Goal: Task Accomplishment & Management: Complete application form

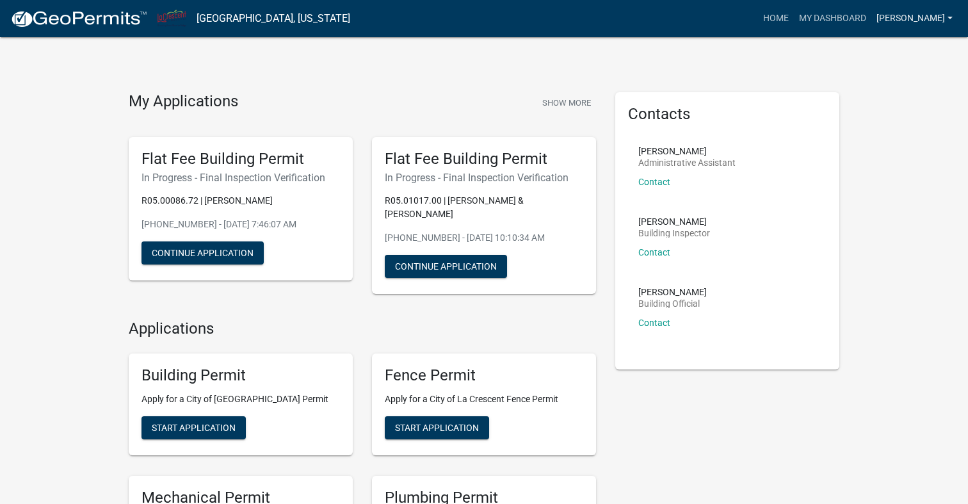
click at [949, 21] on link "[PERSON_NAME]" at bounding box center [914, 18] width 86 height 24
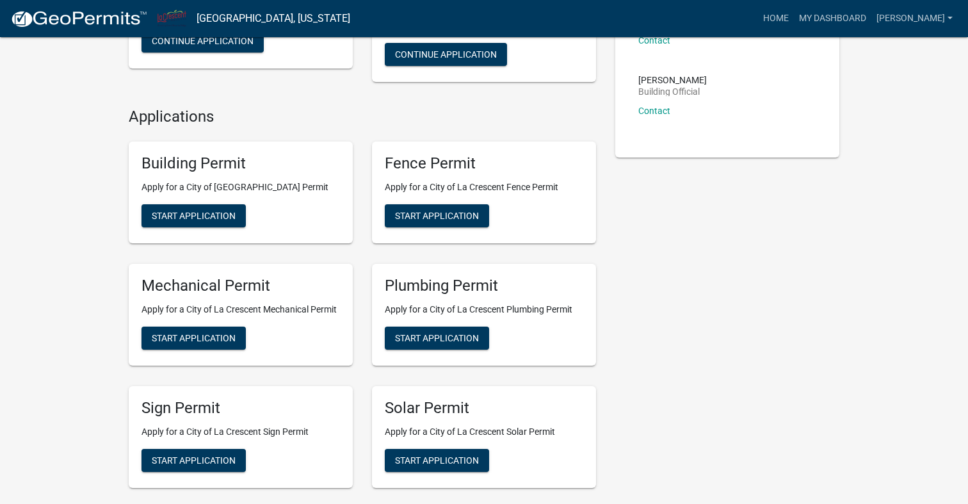
scroll to position [237, 0]
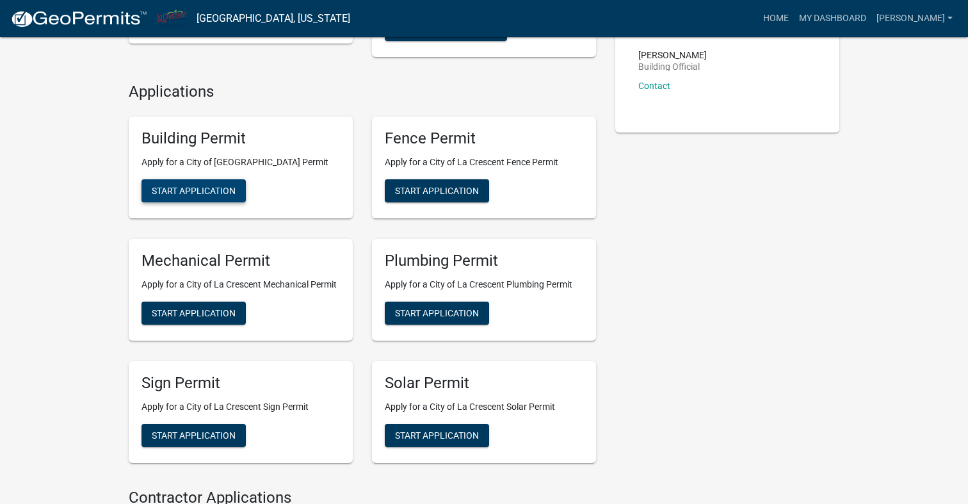
click at [182, 195] on span "Start Application" at bounding box center [194, 191] width 84 height 10
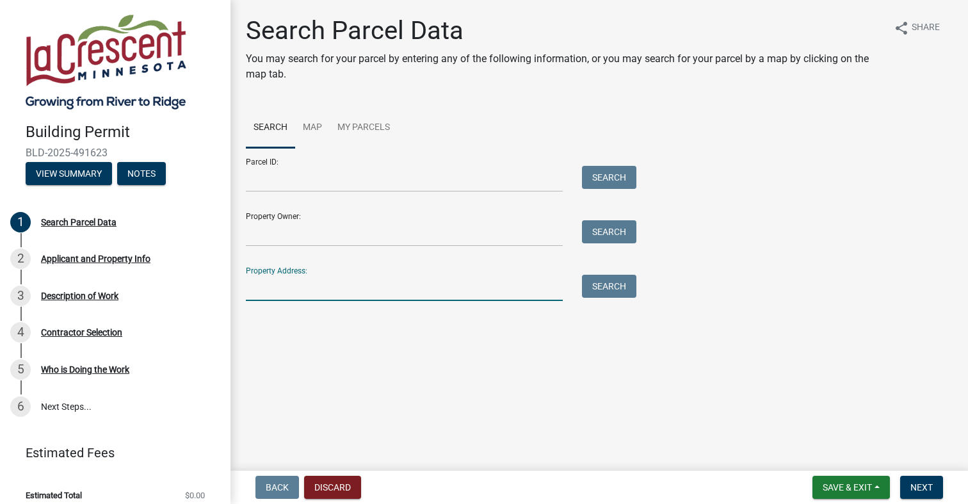
click at [280, 290] on input "Property Address:" at bounding box center [404, 288] width 317 height 26
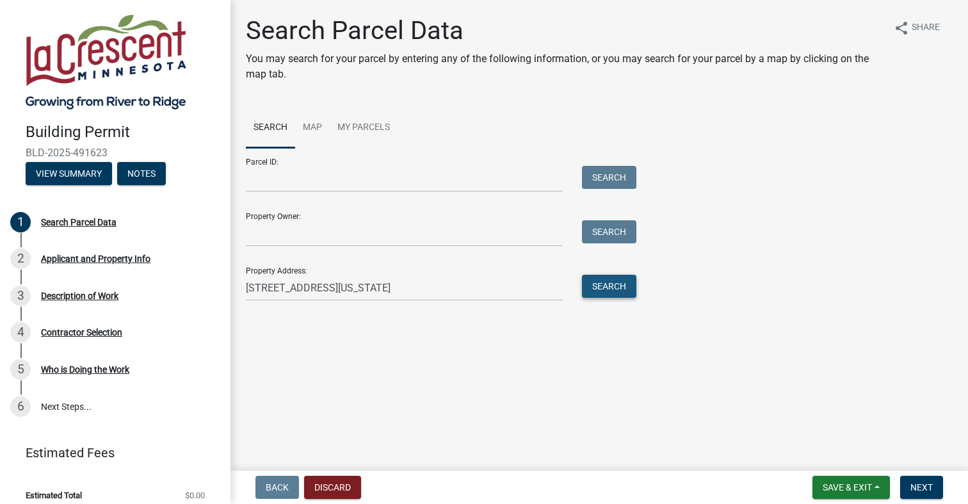
click at [595, 289] on button "Search" at bounding box center [609, 286] width 54 height 23
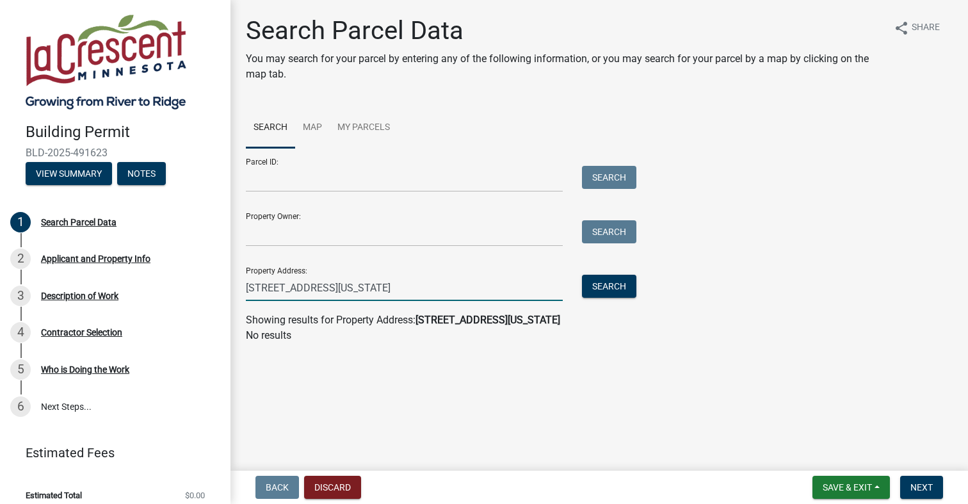
click at [426, 286] on input "421 N First St, La Crescent, Minnesota" at bounding box center [404, 288] width 317 height 26
drag, startPoint x: 433, startPoint y: 287, endPoint x: 309, endPoint y: 292, distance: 124.9
click at [309, 292] on input "421 N First St, La Crescent" at bounding box center [404, 288] width 317 height 26
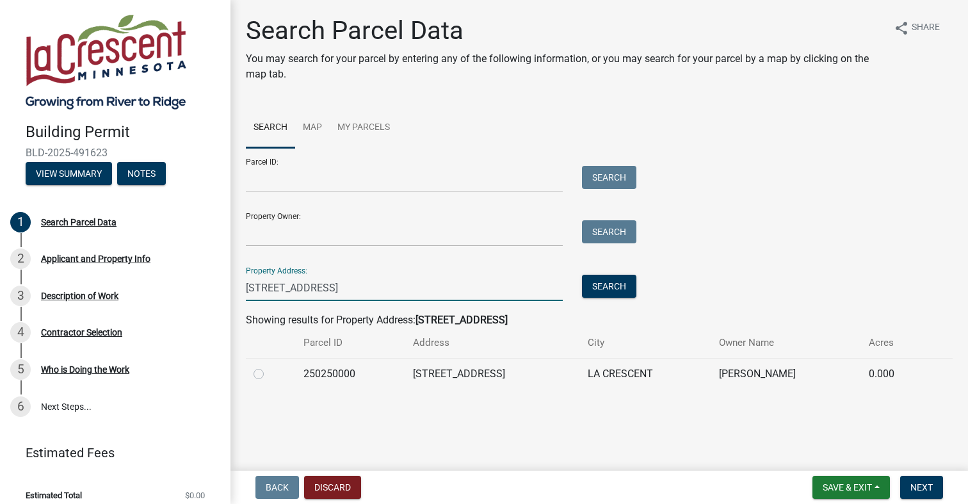
type input "421 N First St"
click at [269, 366] on label at bounding box center [269, 366] width 0 height 0
click at [269, 374] on input "radio" at bounding box center [273, 370] width 8 height 8
radio input "true"
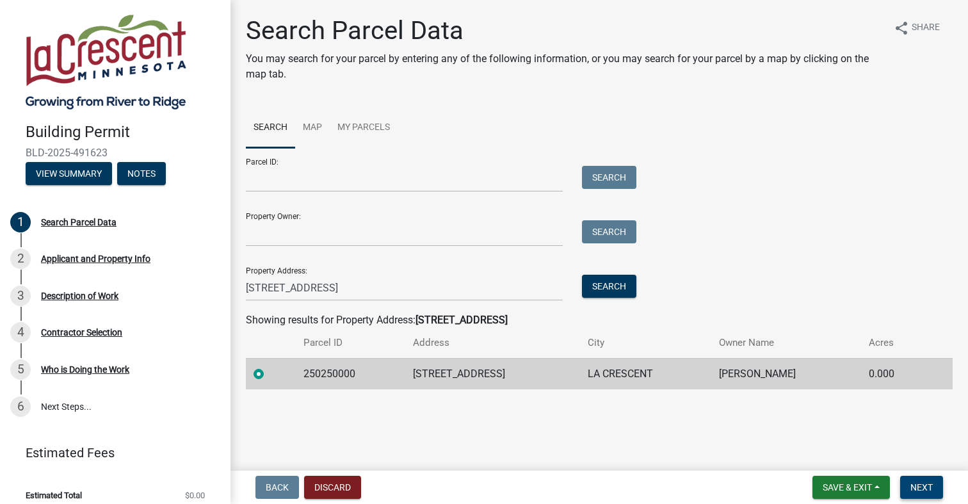
click at [917, 486] on span "Next" at bounding box center [921, 487] width 22 height 10
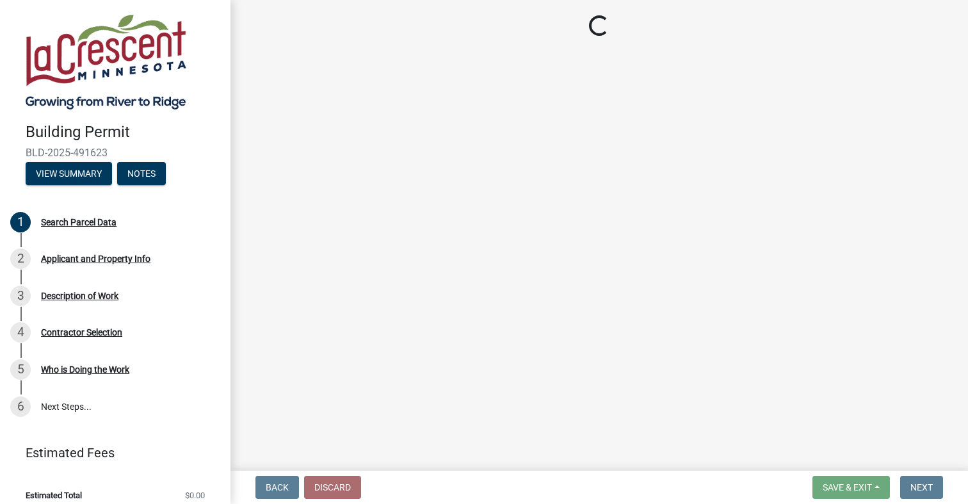
select select "e838c9e2-1e6e-4405-bddc-a3335cd38b08"
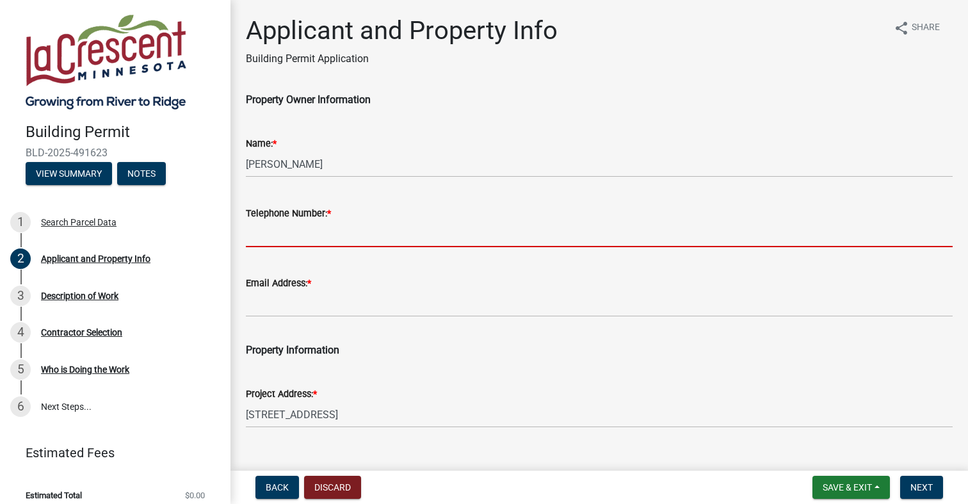
click at [291, 228] on input "Telephone Number: *" at bounding box center [599, 234] width 707 height 26
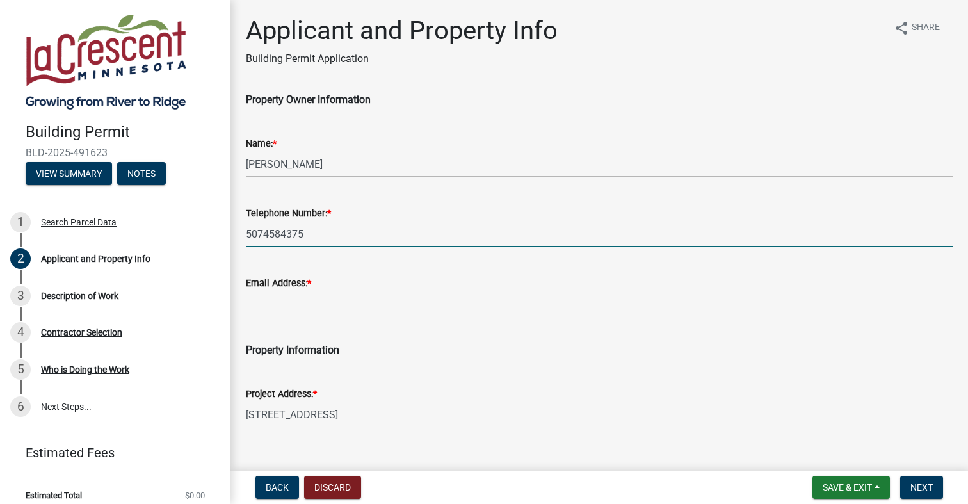
type input "5074584375"
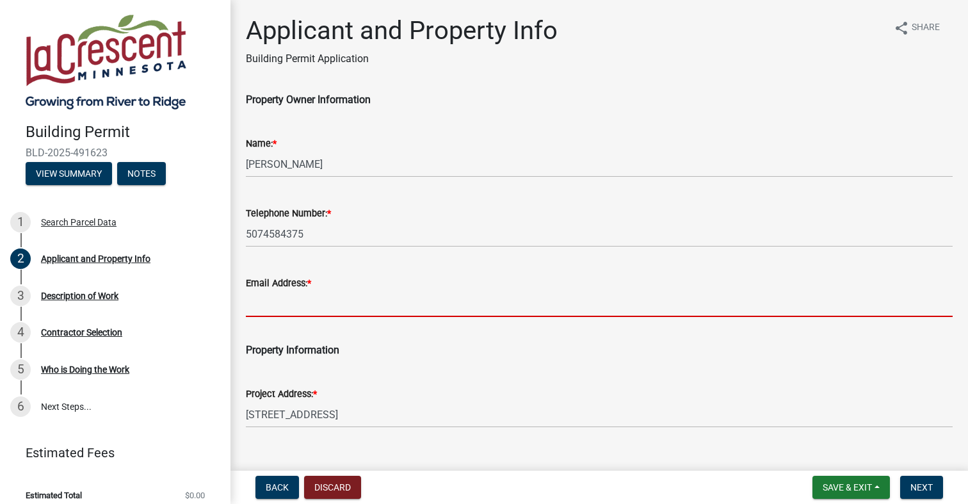
click at [285, 296] on input "Email Address: *" at bounding box center [599, 304] width 707 height 26
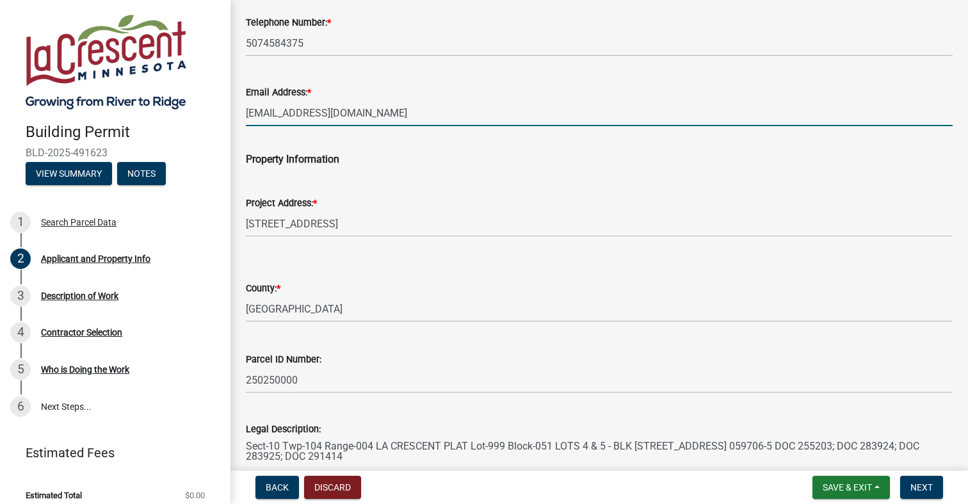
scroll to position [172, 0]
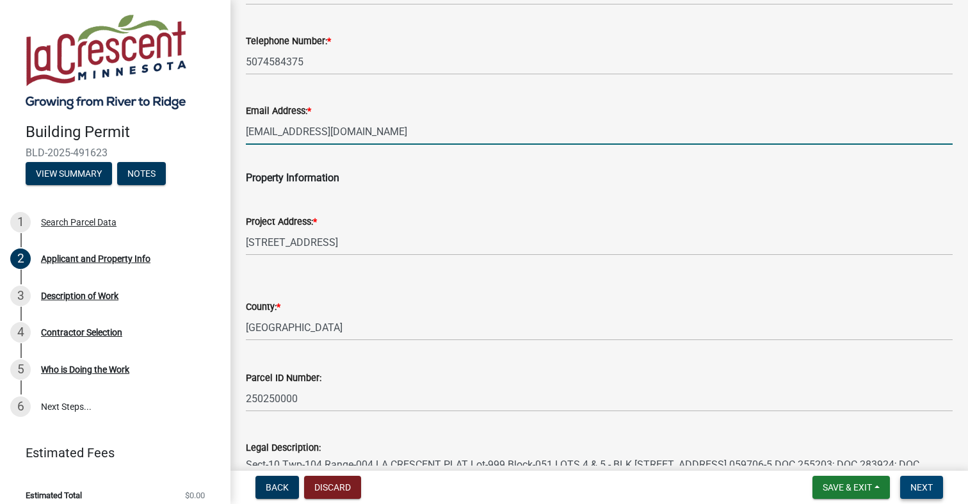
type input "rlwoodard10@gmail.com"
click at [931, 490] on span "Next" at bounding box center [921, 487] width 22 height 10
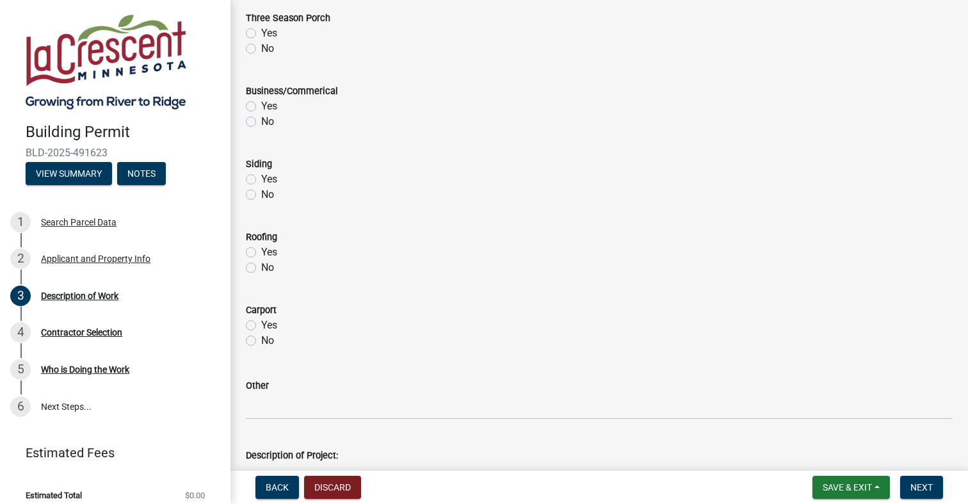
scroll to position [460, 0]
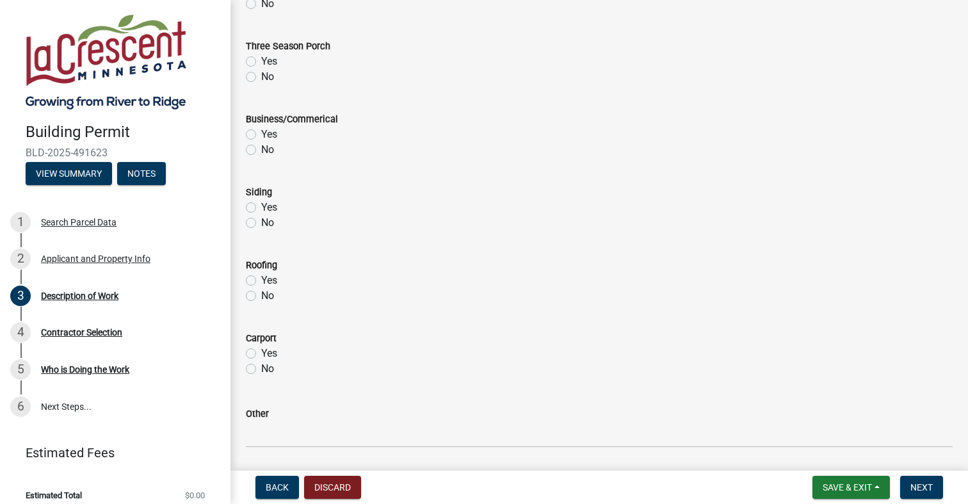
click at [261, 205] on label "Yes" at bounding box center [269, 207] width 16 height 15
click at [261, 205] on input "Yes" at bounding box center [265, 204] width 8 height 8
radio input "true"
click at [261, 294] on label "No" at bounding box center [267, 295] width 13 height 15
click at [261, 294] on input "No" at bounding box center [265, 292] width 8 height 8
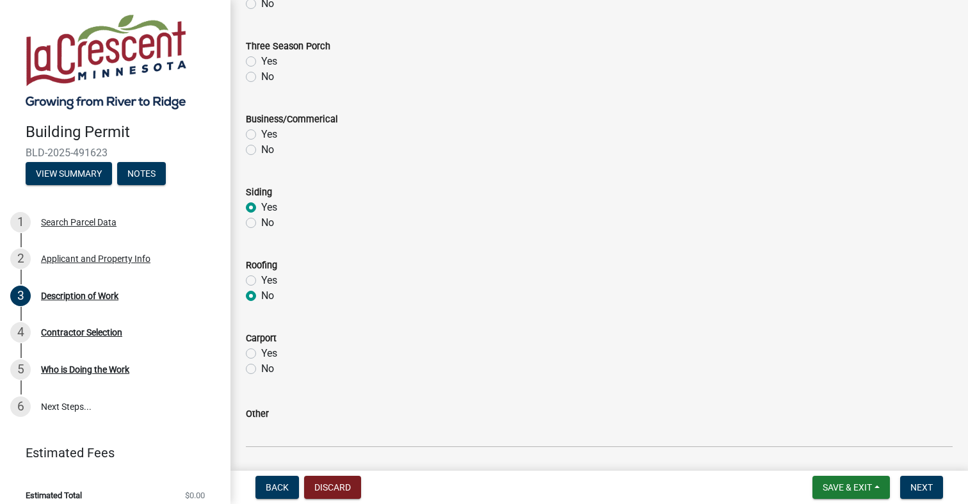
radio input "true"
click at [261, 368] on label "No" at bounding box center [267, 368] width 13 height 15
click at [261, 368] on input "No" at bounding box center [265, 365] width 8 height 8
radio input "true"
click at [261, 150] on label "No" at bounding box center [267, 149] width 13 height 15
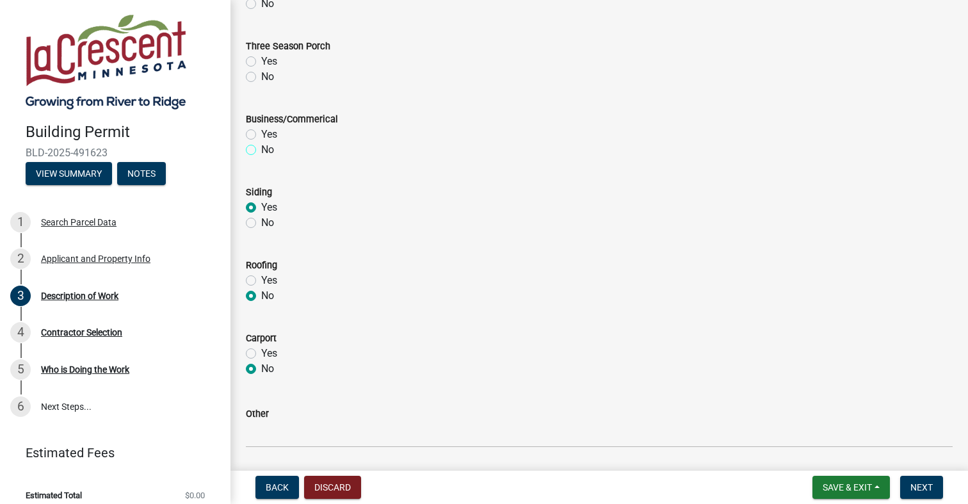
click at [261, 150] on input "No" at bounding box center [265, 146] width 8 height 8
radio input "true"
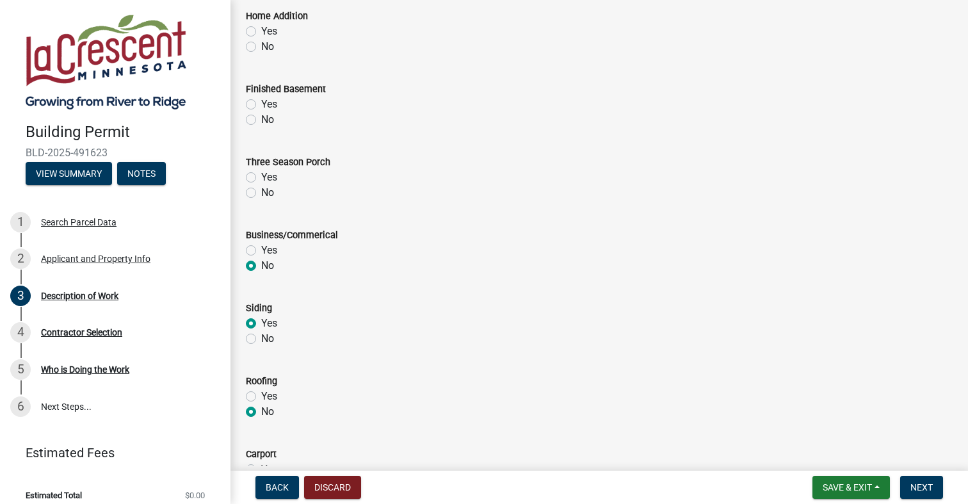
scroll to position [337, 0]
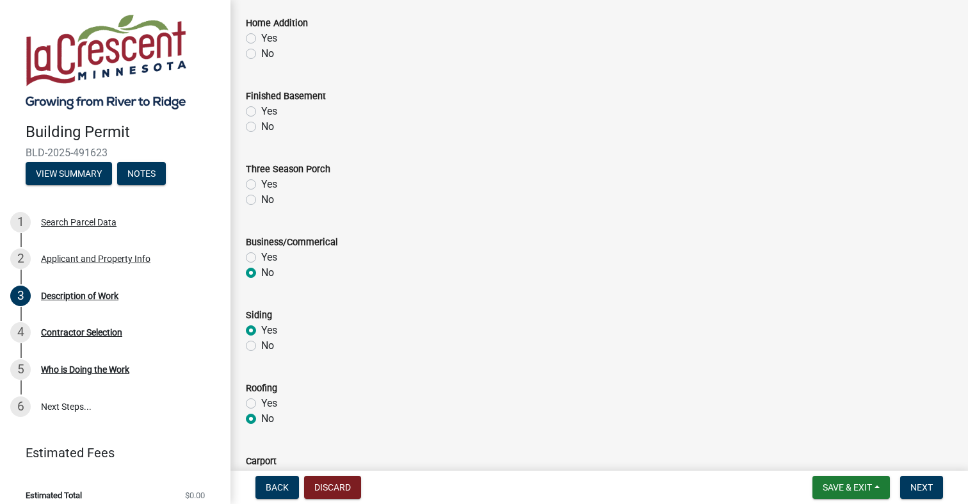
click at [261, 197] on label "No" at bounding box center [267, 199] width 13 height 15
click at [261, 197] on input "No" at bounding box center [265, 196] width 8 height 8
radio input "true"
click at [261, 125] on label "No" at bounding box center [267, 126] width 13 height 15
click at [261, 125] on input "No" at bounding box center [265, 123] width 8 height 8
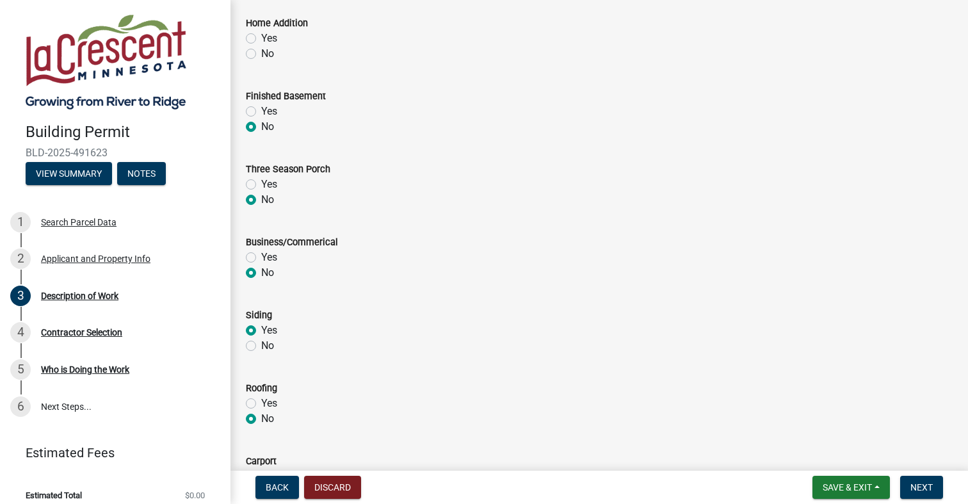
radio input "true"
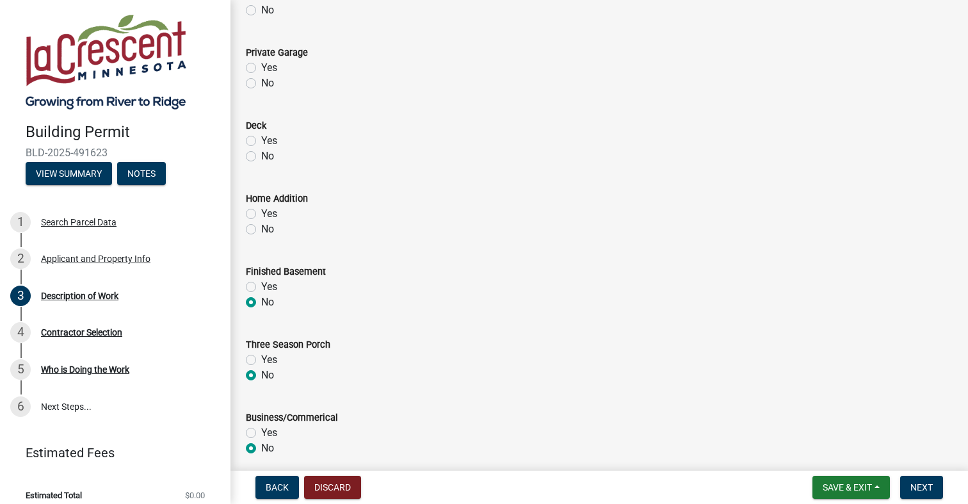
scroll to position [156, 0]
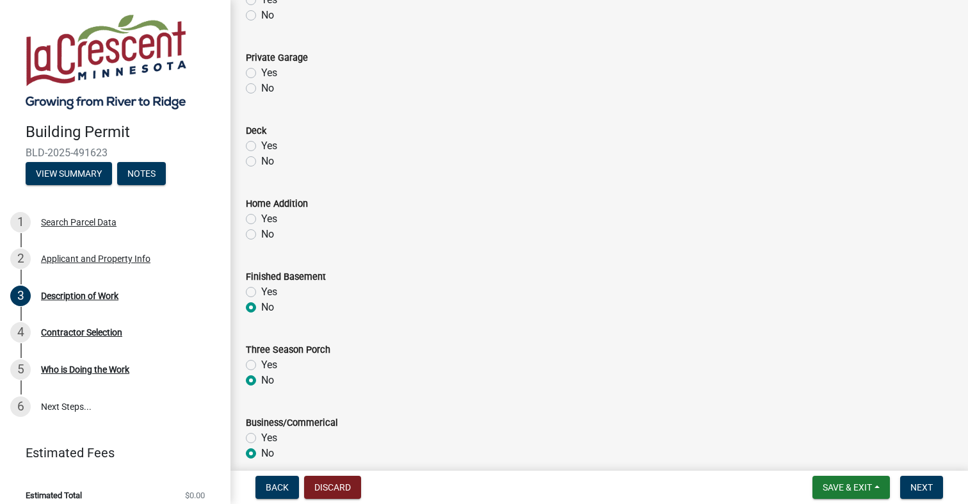
click at [261, 236] on label "No" at bounding box center [267, 234] width 13 height 15
click at [261, 235] on input "No" at bounding box center [265, 231] width 8 height 8
radio input "true"
click at [261, 160] on label "No" at bounding box center [267, 161] width 13 height 15
click at [261, 160] on input "No" at bounding box center [265, 158] width 8 height 8
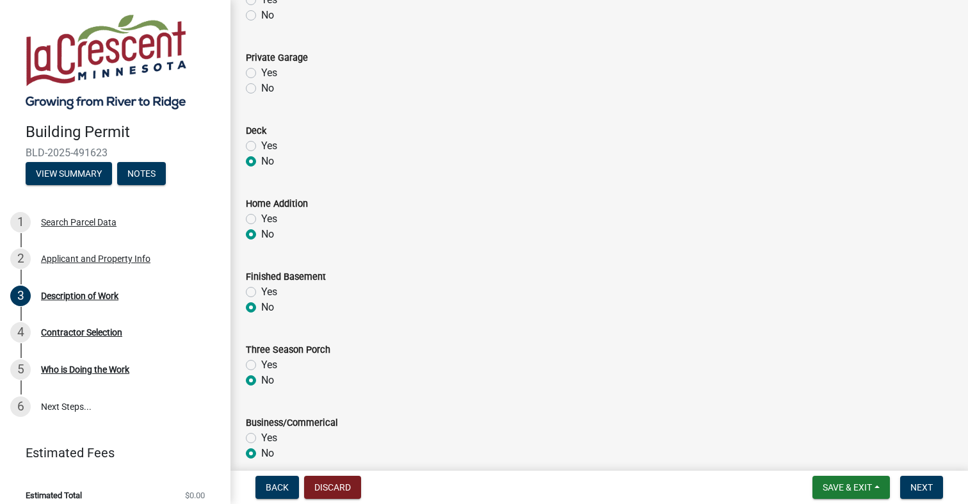
radio input "true"
click at [261, 86] on label "No" at bounding box center [267, 88] width 13 height 15
click at [261, 86] on input "No" at bounding box center [265, 85] width 8 height 8
radio input "true"
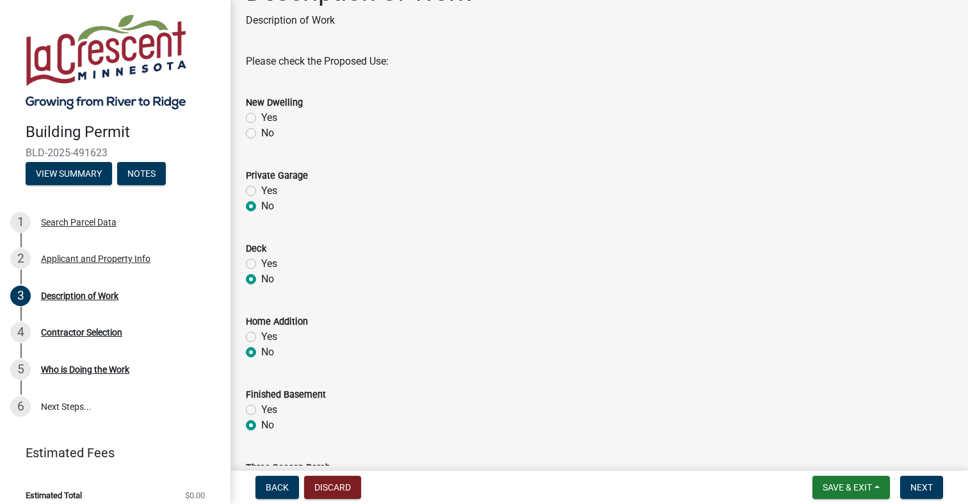
scroll to position [0, 0]
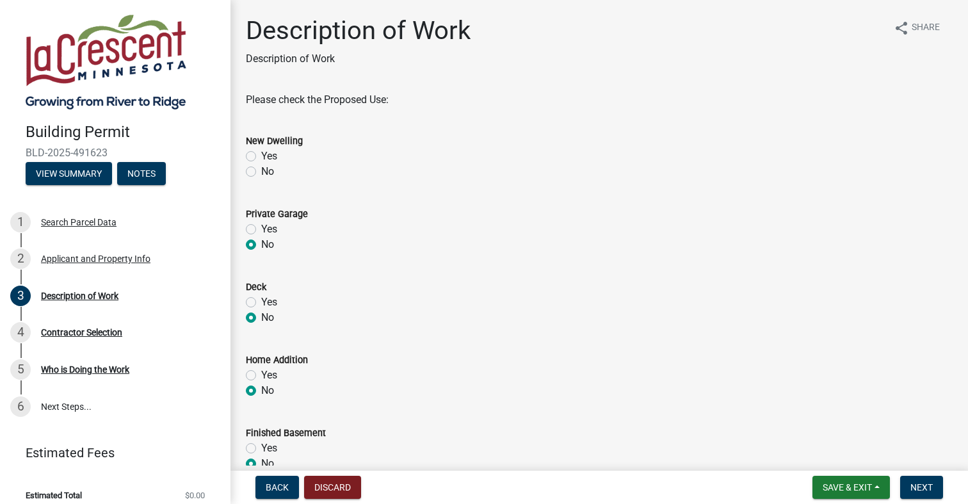
click at [261, 172] on label "No" at bounding box center [267, 171] width 13 height 15
click at [261, 172] on input "No" at bounding box center [265, 168] width 8 height 8
radio input "true"
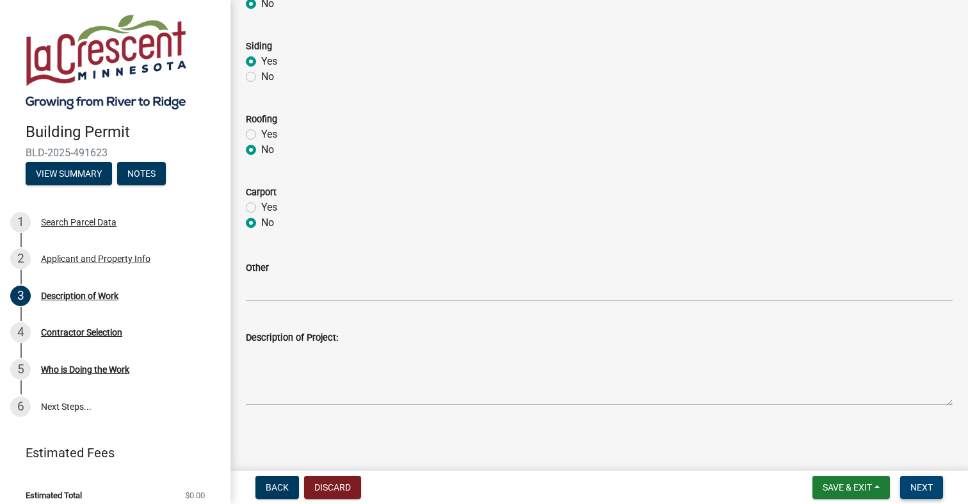
click at [922, 478] on button "Next" at bounding box center [921, 487] width 43 height 23
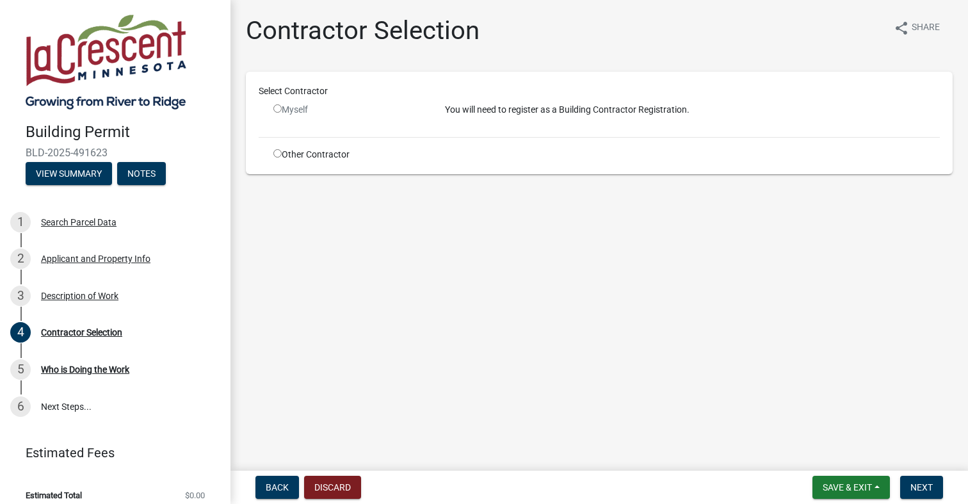
click at [277, 107] on input "radio" at bounding box center [277, 108] width 8 height 8
radio input "false"
click at [277, 157] on input "radio" at bounding box center [277, 153] width 8 height 8
radio input "true"
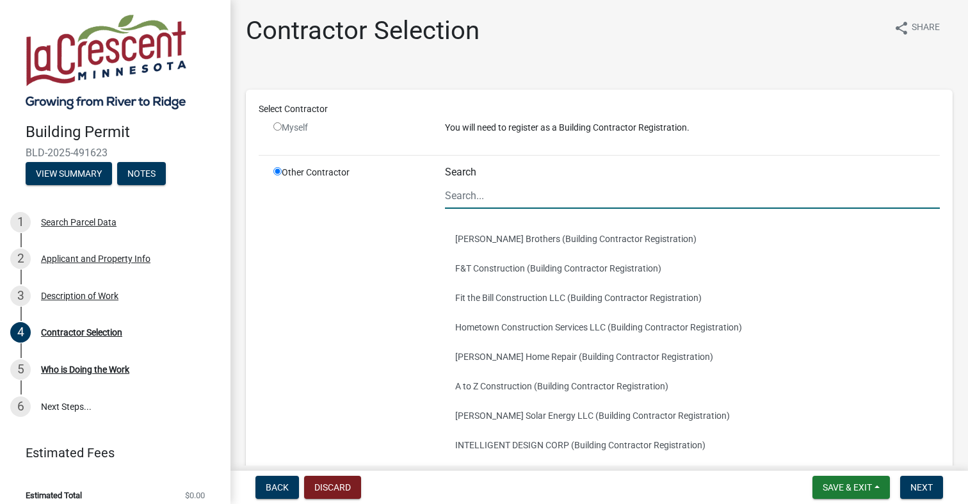
click at [490, 200] on input "Search" at bounding box center [692, 195] width 495 height 26
type input "Puetz Construction"
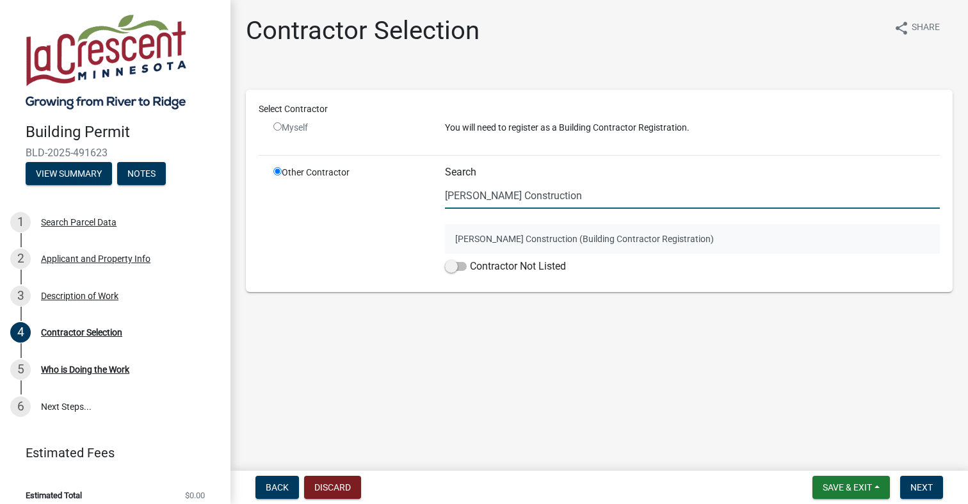
click at [599, 238] on button "Puetz Construction (Building Contractor Registration)" at bounding box center [692, 238] width 495 height 29
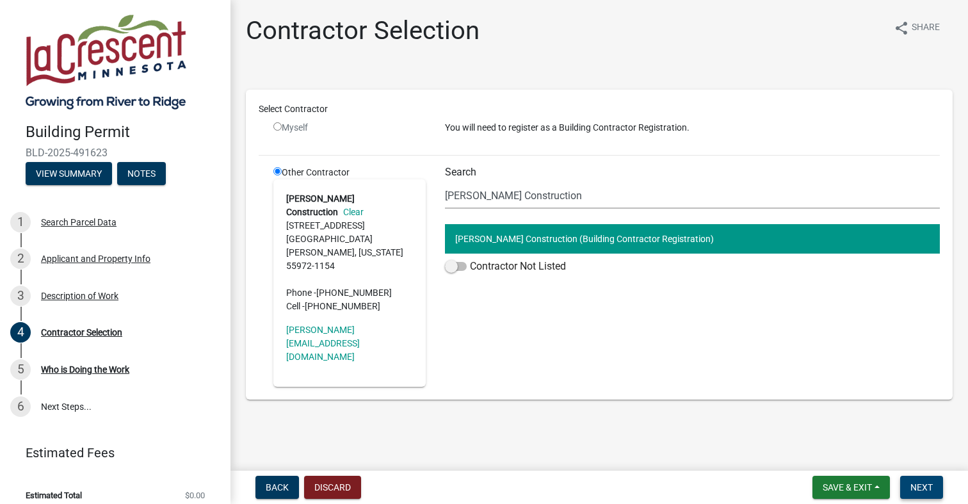
click at [908, 485] on button "Next" at bounding box center [921, 487] width 43 height 23
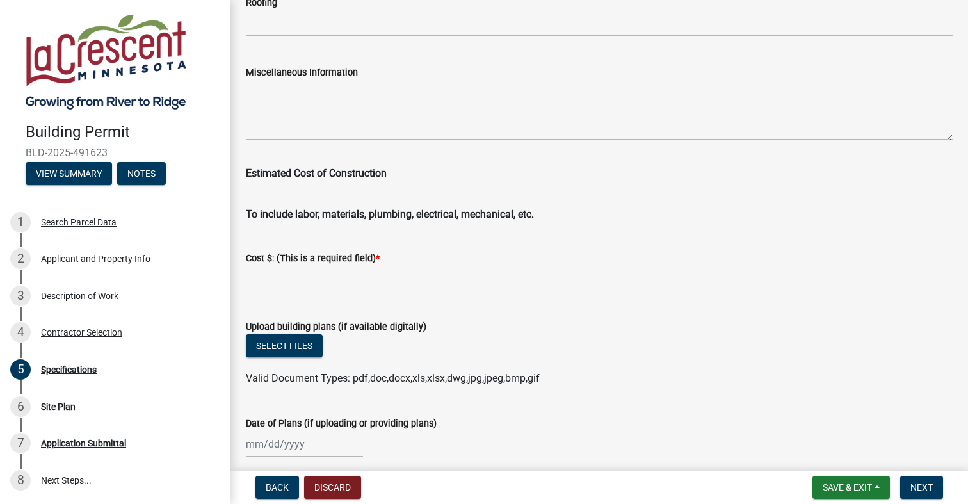
scroll to position [2157, 0]
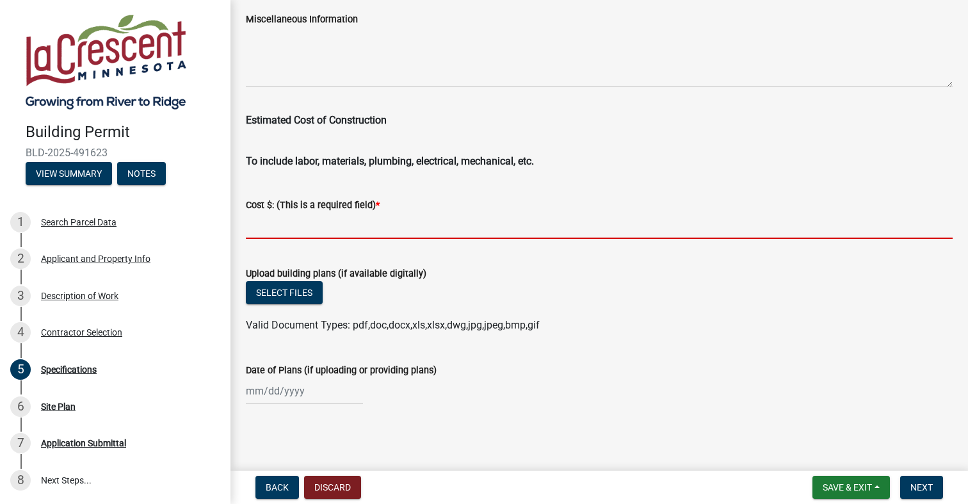
click at [273, 229] on input "text" at bounding box center [599, 226] width 707 height 26
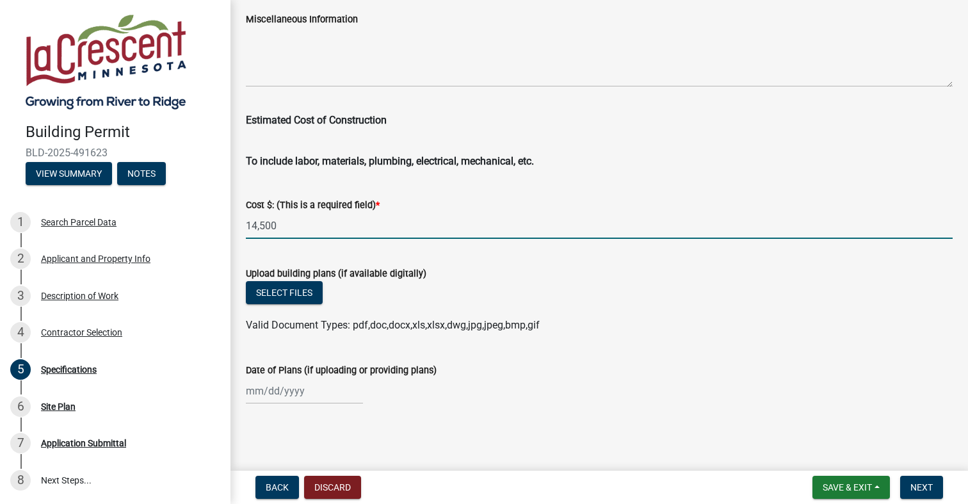
click at [249, 227] on input "14,500" at bounding box center [599, 226] width 707 height 26
click at [298, 225] on input "$14,500" at bounding box center [599, 226] width 707 height 26
type input "14500"
click at [518, 253] on form "Upload building plans (if available digitally) Select files Valid Document Type…" at bounding box center [599, 291] width 707 height 83
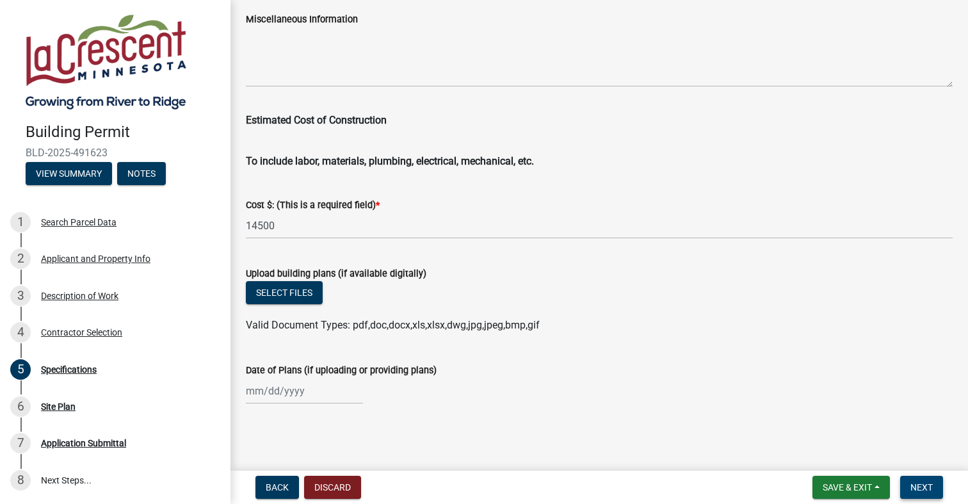
click at [912, 486] on span "Next" at bounding box center [921, 487] width 22 height 10
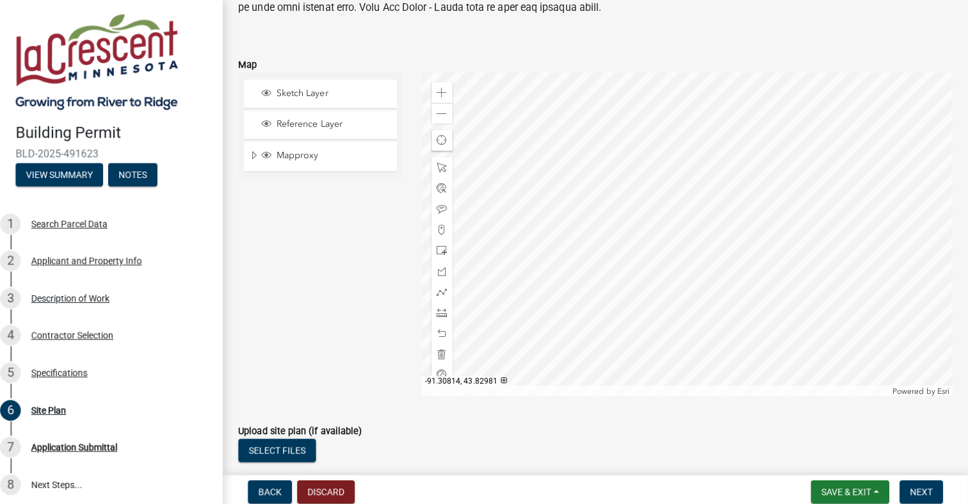
scroll to position [0, 0]
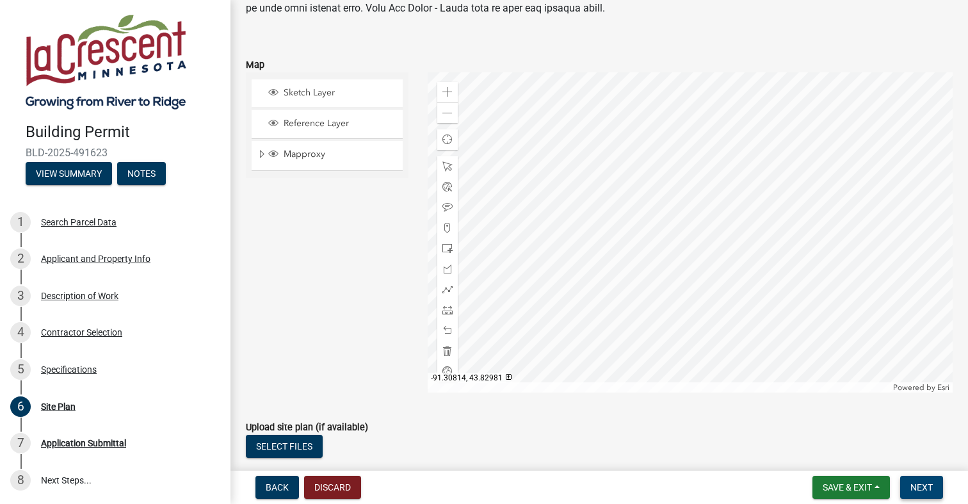
click at [916, 489] on span "Next" at bounding box center [921, 487] width 22 height 10
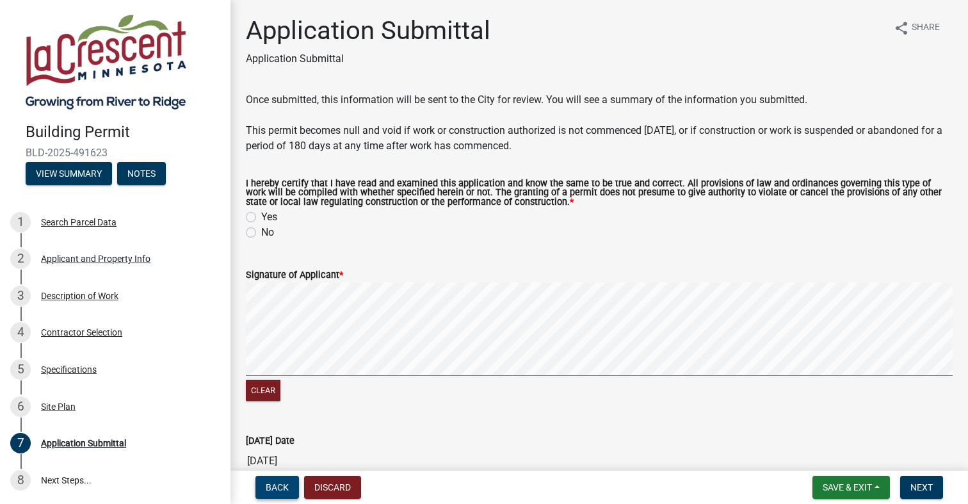
click at [289, 488] on button "Back" at bounding box center [277, 487] width 44 height 23
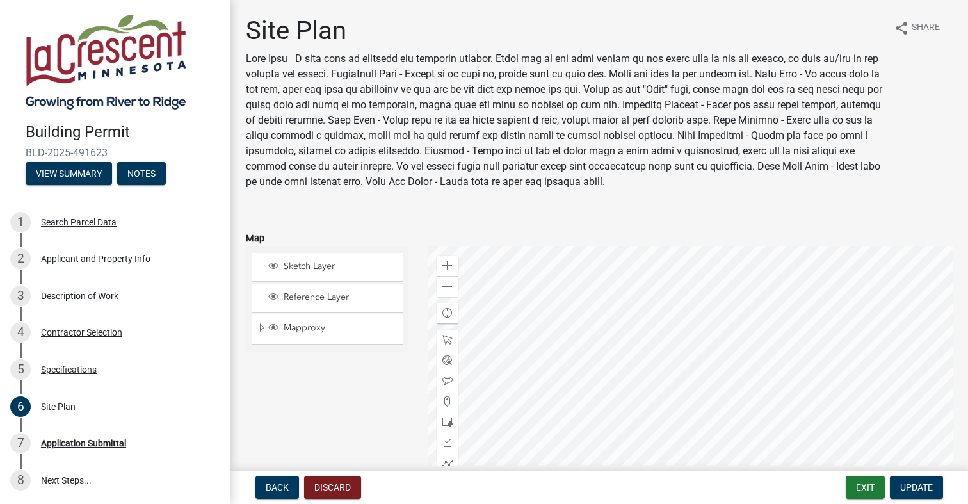
scroll to position [256, 0]
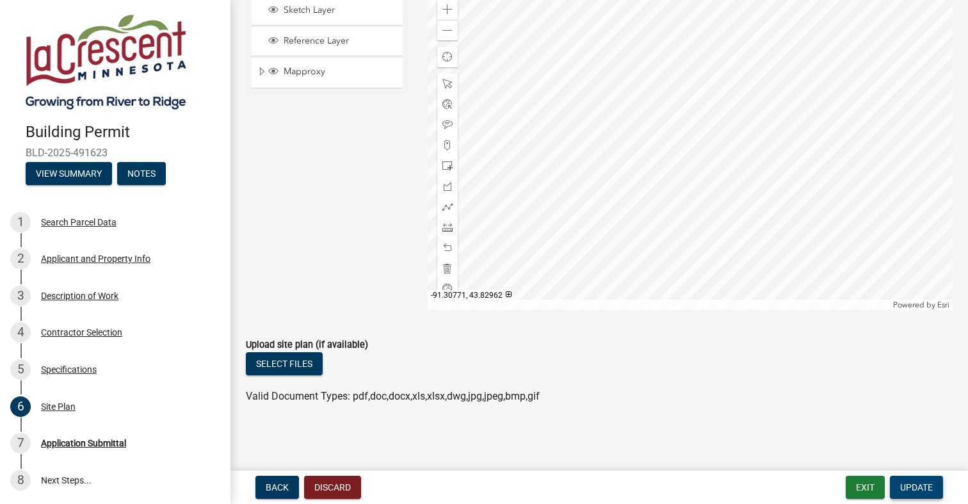
click at [924, 490] on span "Update" at bounding box center [916, 487] width 33 height 10
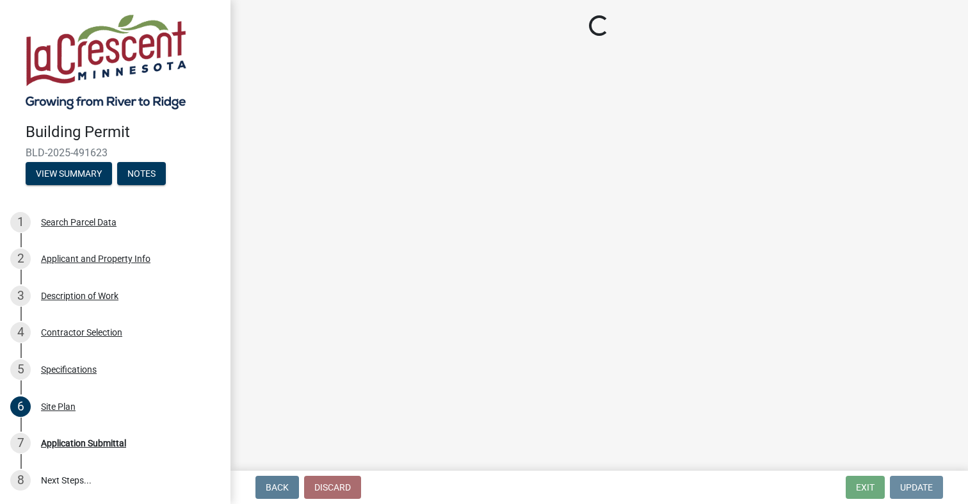
scroll to position [0, 0]
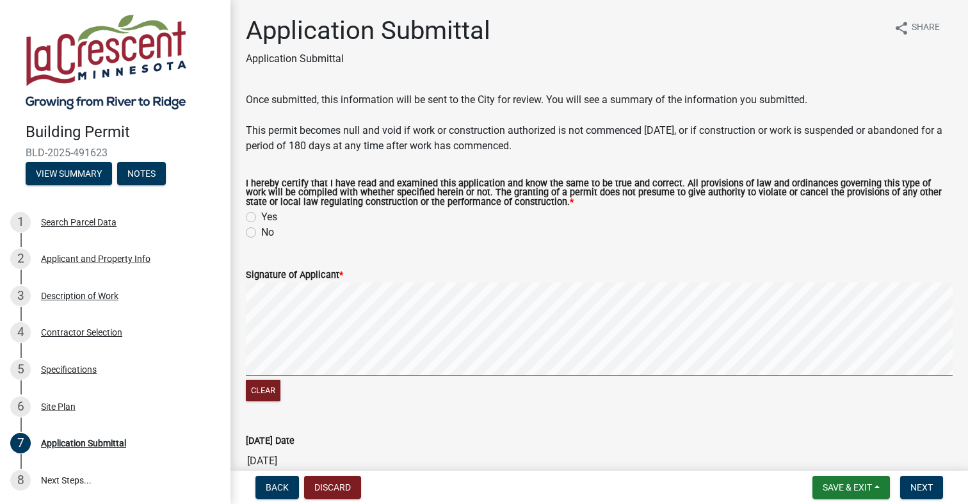
click at [261, 217] on label "Yes" at bounding box center [269, 216] width 16 height 15
click at [261, 217] on input "Yes" at bounding box center [265, 213] width 8 height 8
radio input "true"
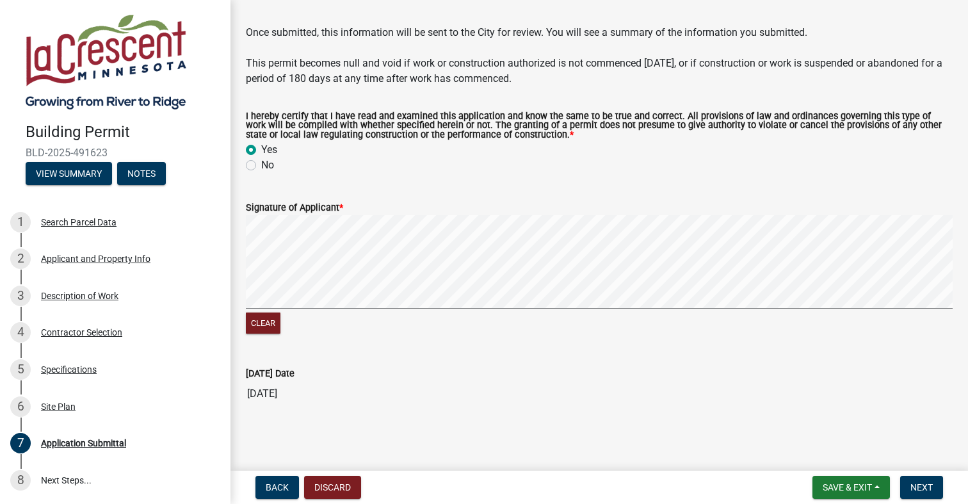
scroll to position [69, 0]
click at [395, 315] on div "Clear" at bounding box center [599, 275] width 707 height 122
click at [393, 307] on signature-pad at bounding box center [599, 262] width 707 height 97
click at [924, 479] on button "Next" at bounding box center [921, 487] width 43 height 23
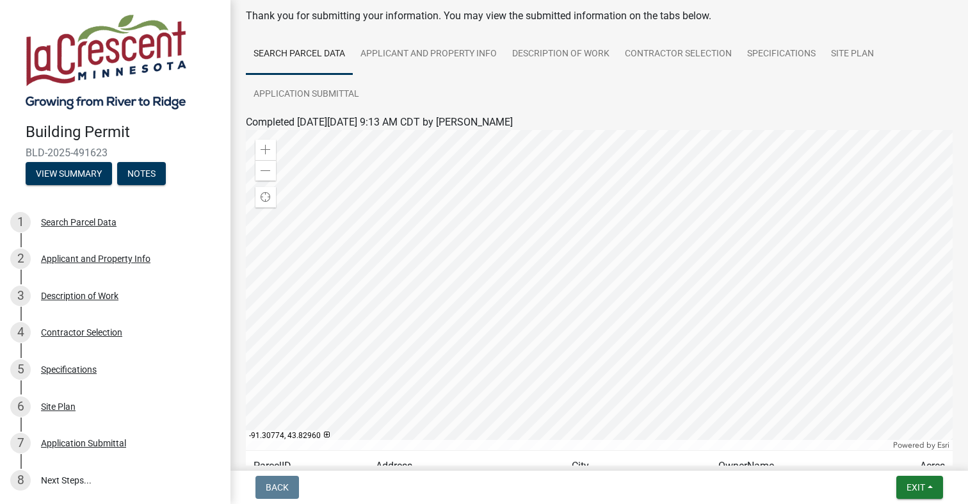
scroll to position [0, 0]
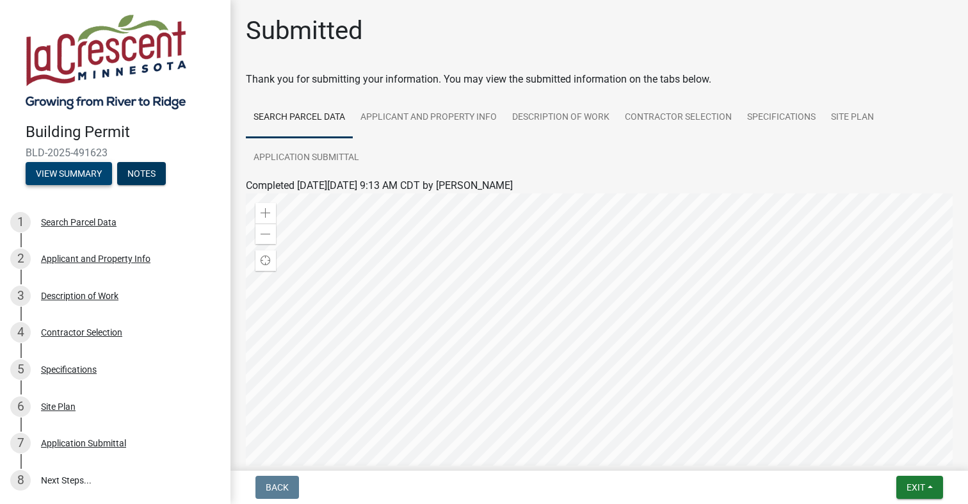
click at [93, 172] on button "View Summary" at bounding box center [69, 173] width 86 height 23
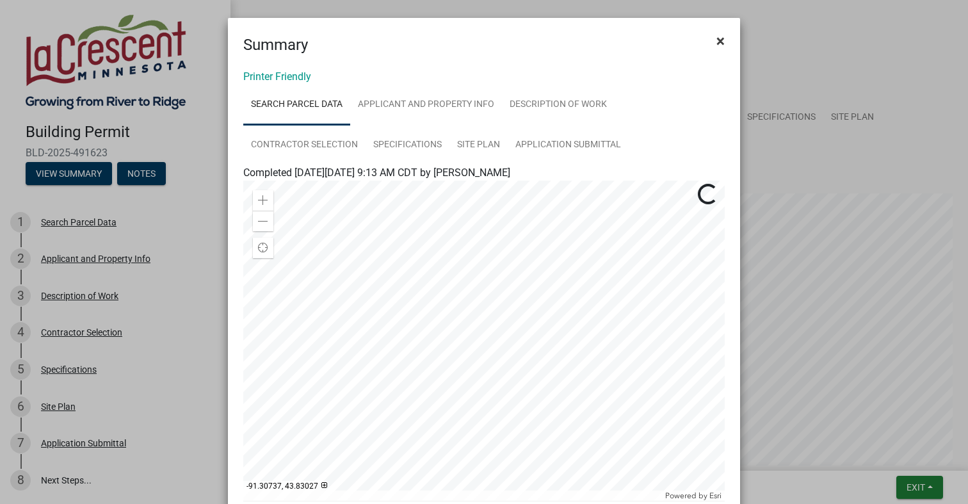
click at [727, 40] on button "×" at bounding box center [720, 41] width 29 height 36
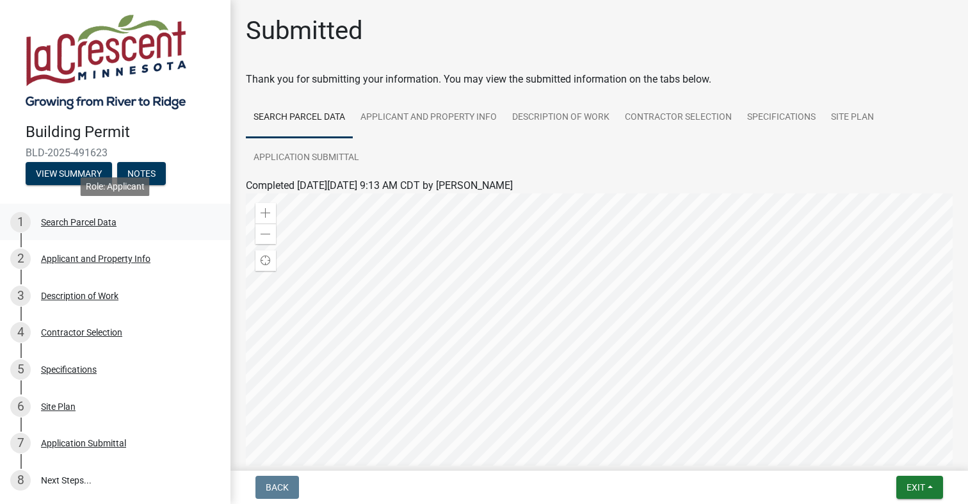
click at [97, 218] on div "Search Parcel Data" at bounding box center [79, 222] width 76 height 9
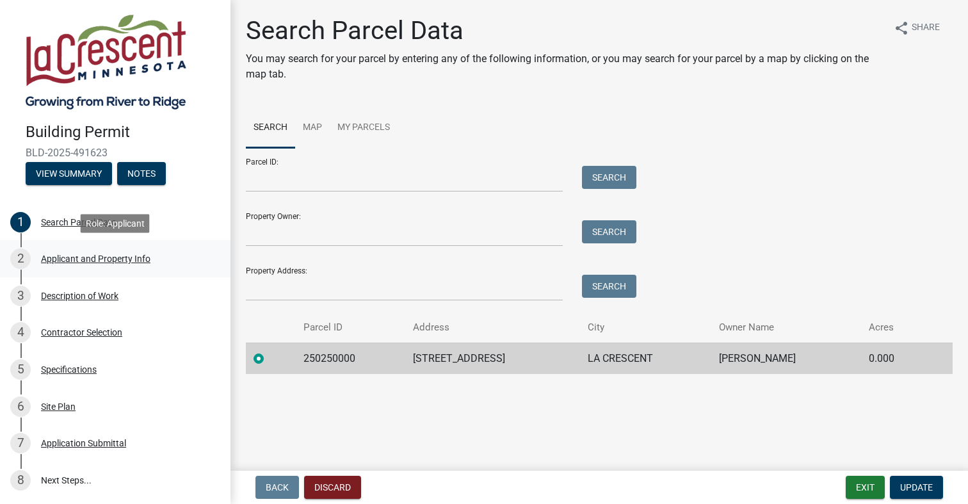
click at [131, 263] on div "Applicant and Property Info" at bounding box center [95, 258] width 109 height 9
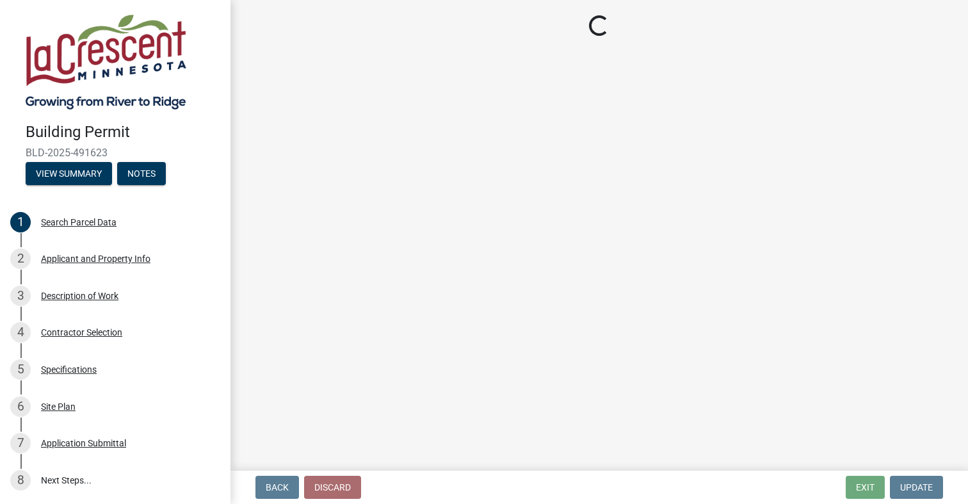
select select "e838c9e2-1e6e-4405-bddc-a3335cd38b08"
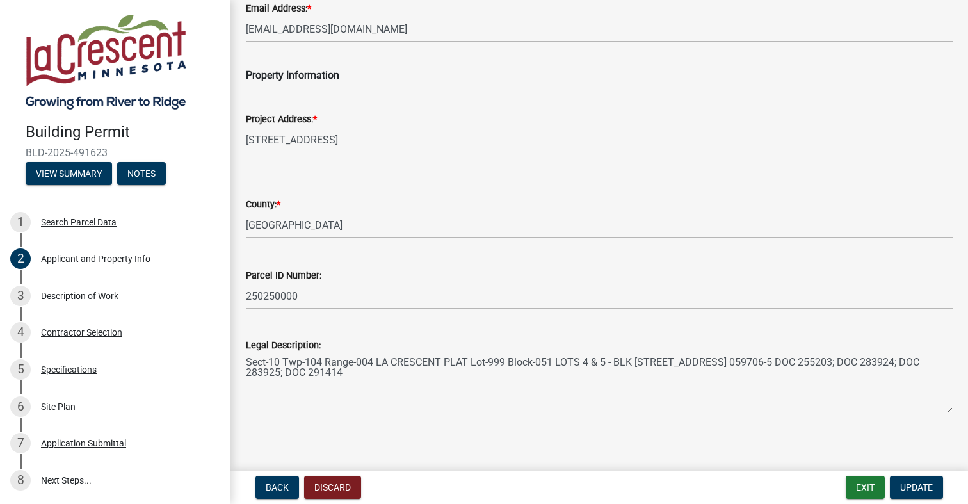
scroll to position [282, 0]
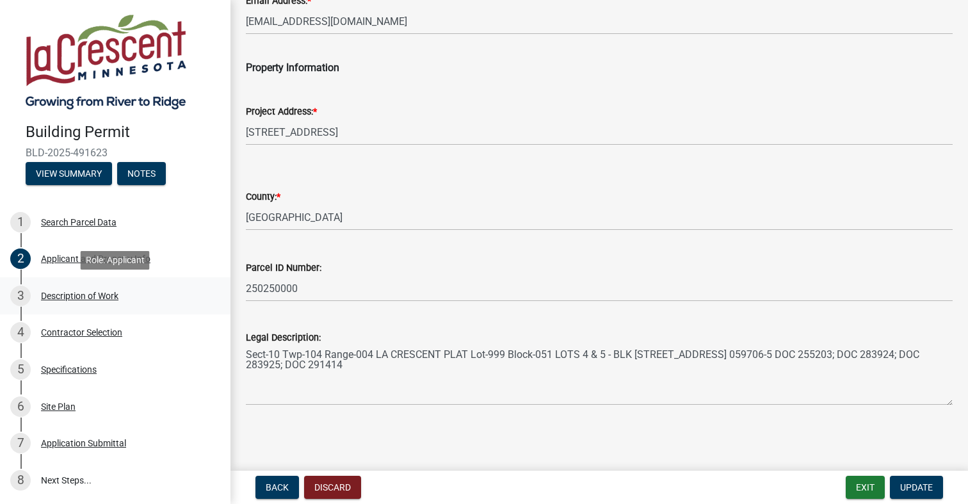
click at [105, 298] on div "Description of Work" at bounding box center [79, 295] width 77 height 9
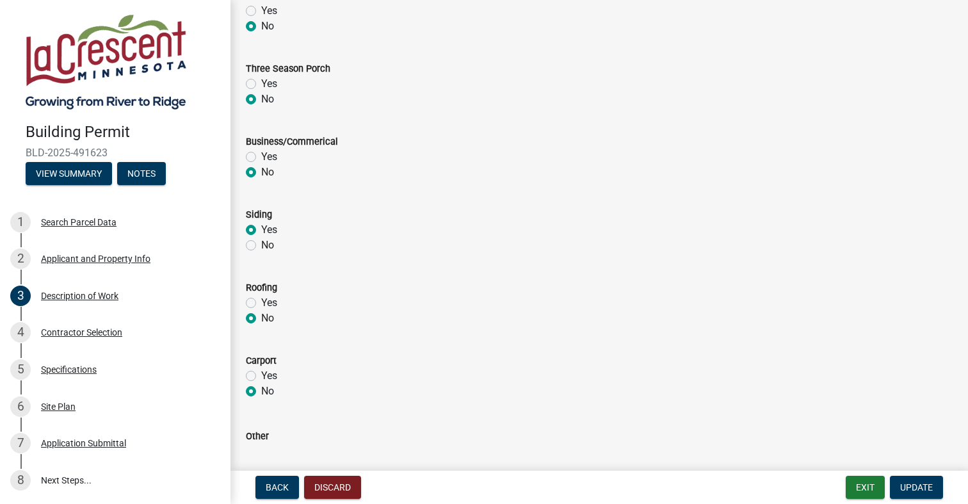
scroll to position [436, 0]
click at [97, 341] on div "4 Contractor Selection" at bounding box center [110, 332] width 200 height 20
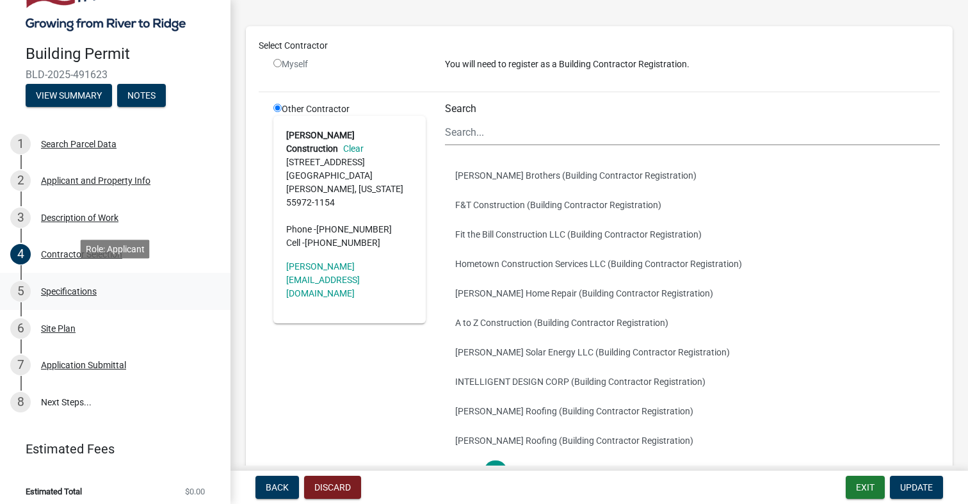
scroll to position [85, 0]
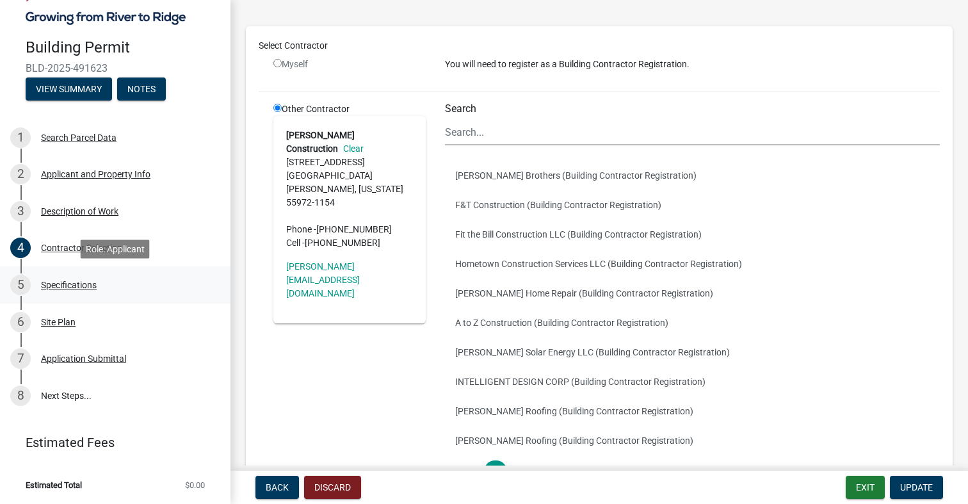
click at [70, 293] on div "5 Specifications" at bounding box center [110, 285] width 200 height 20
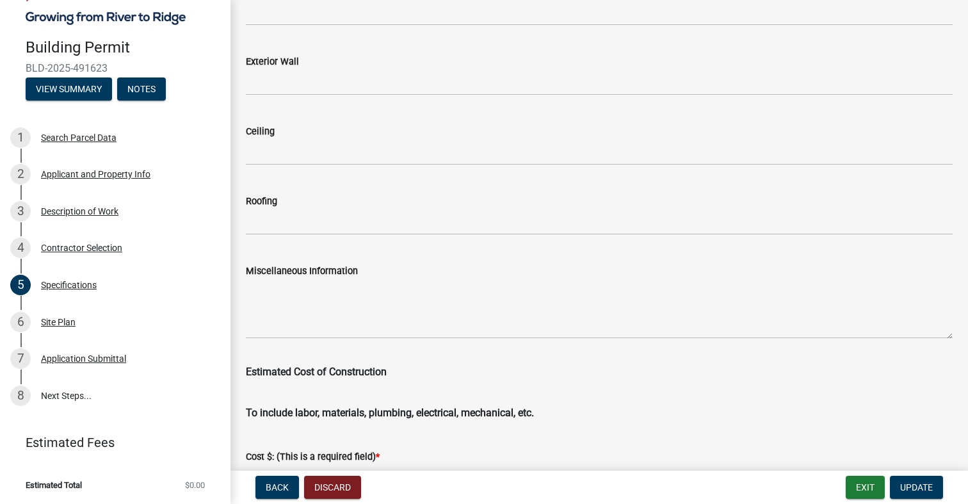
scroll to position [2157, 0]
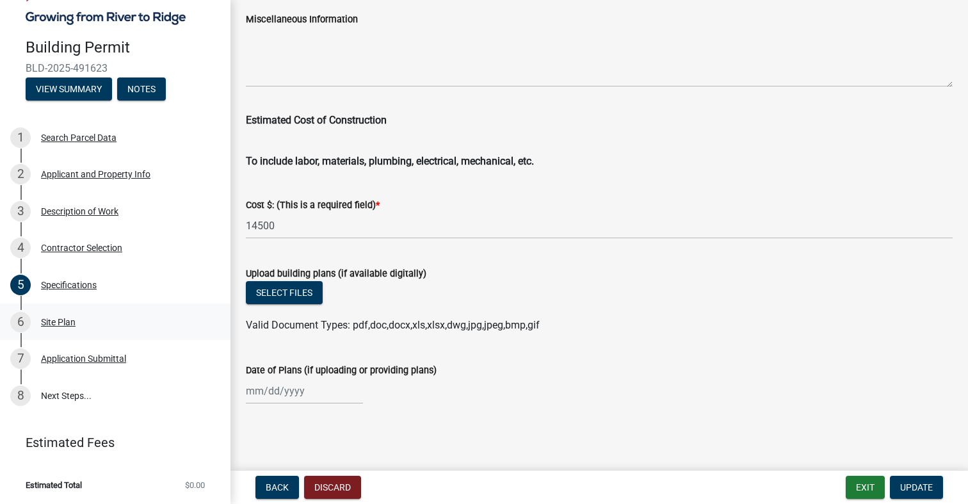
click at [56, 318] on div "Site Plan" at bounding box center [58, 322] width 35 height 9
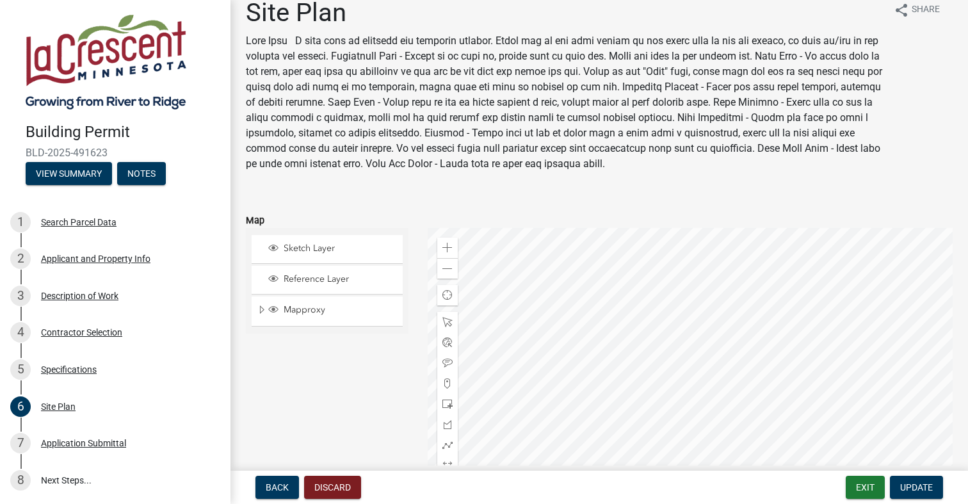
scroll to position [0, 0]
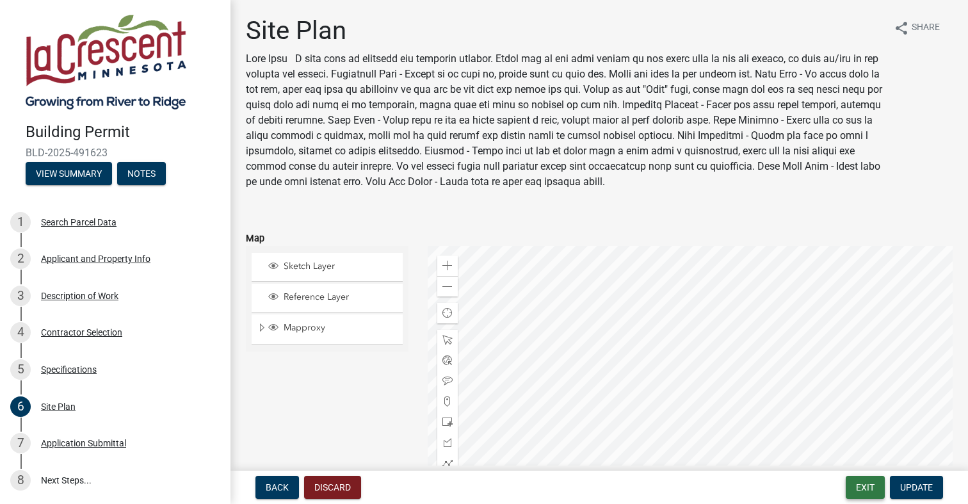
click at [865, 488] on button "Exit" at bounding box center [865, 487] width 39 height 23
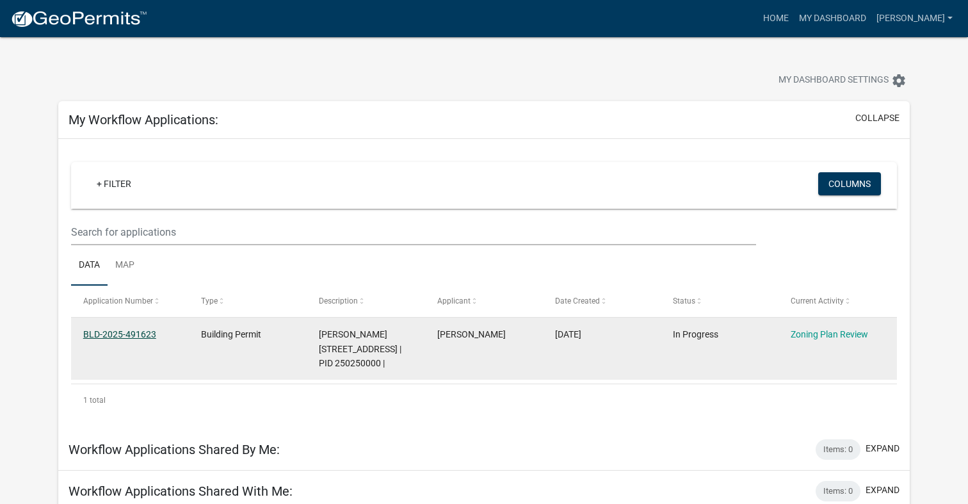
click at [145, 337] on link "BLD-2025-491623" at bounding box center [119, 334] width 73 height 10
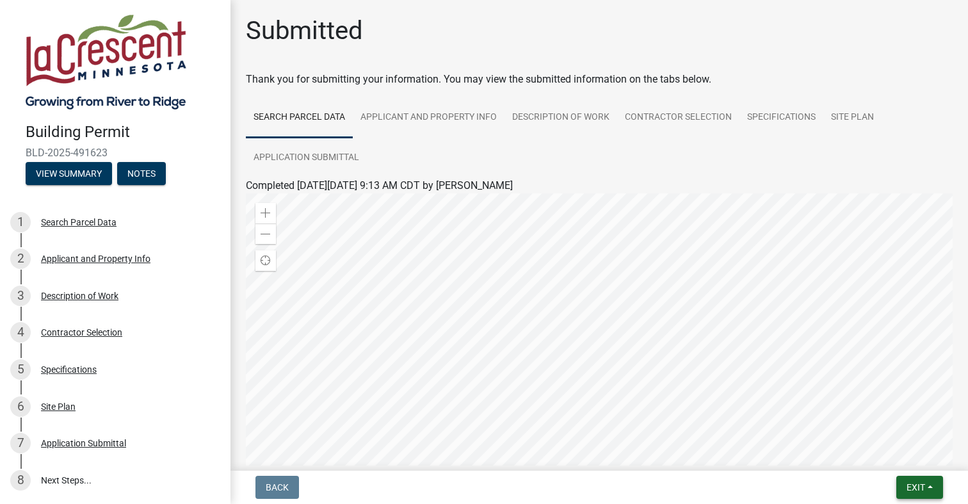
click at [921, 486] on span "Exit" at bounding box center [915, 487] width 19 height 10
click at [893, 456] on button "Save & Exit" at bounding box center [892, 454] width 102 height 31
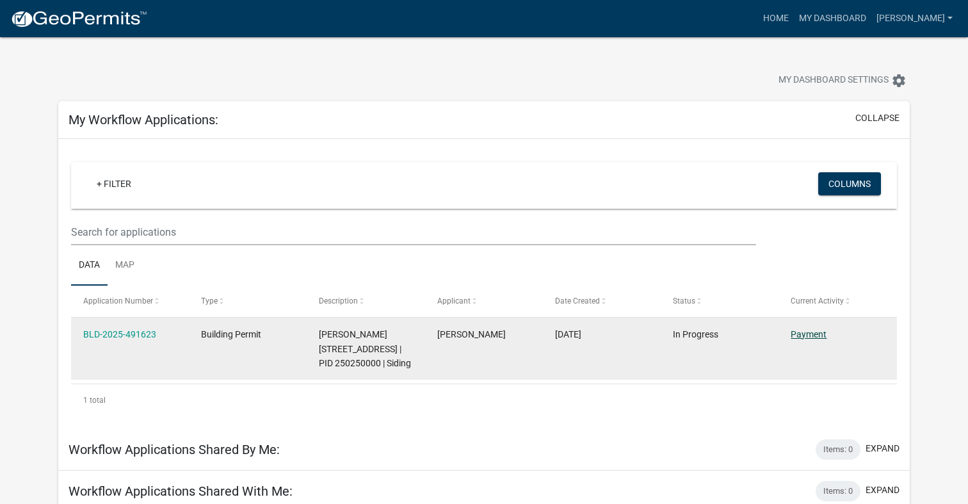
click at [806, 334] on link "Payment" at bounding box center [809, 334] width 36 height 10
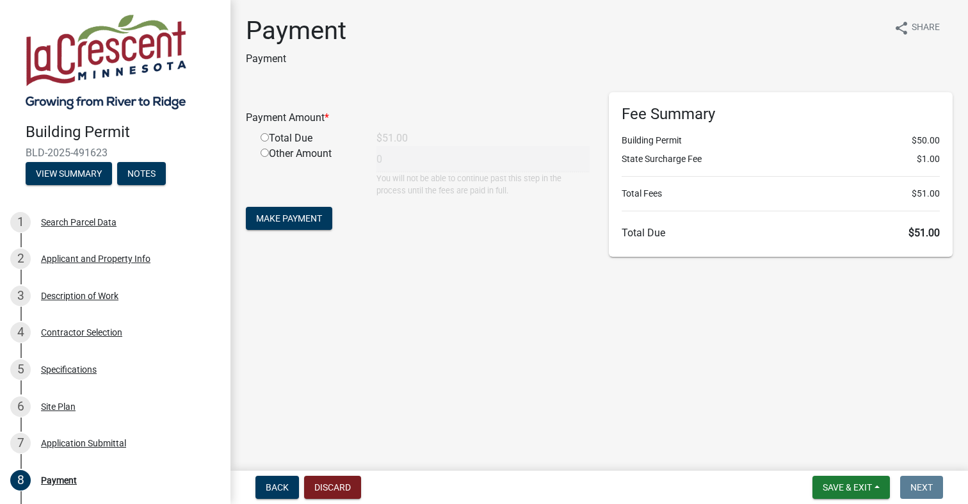
click at [292, 139] on div "Total Due" at bounding box center [309, 138] width 116 height 15
click at [268, 139] on input "radio" at bounding box center [265, 137] width 8 height 8
radio input "true"
type input "51"
click at [312, 222] on span "Make Payment" at bounding box center [289, 218] width 66 height 10
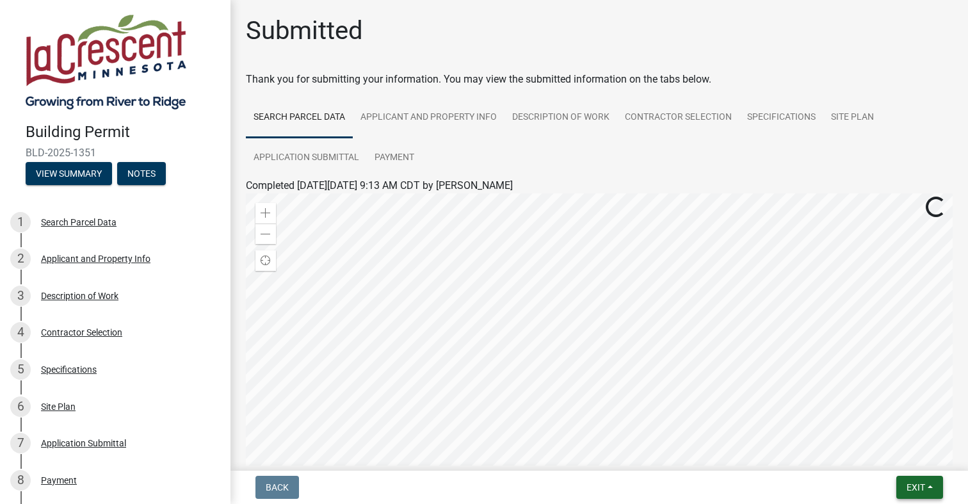
click at [924, 483] on span "Exit" at bounding box center [915, 487] width 19 height 10
click at [894, 458] on button "Save & Exit" at bounding box center [892, 454] width 102 height 31
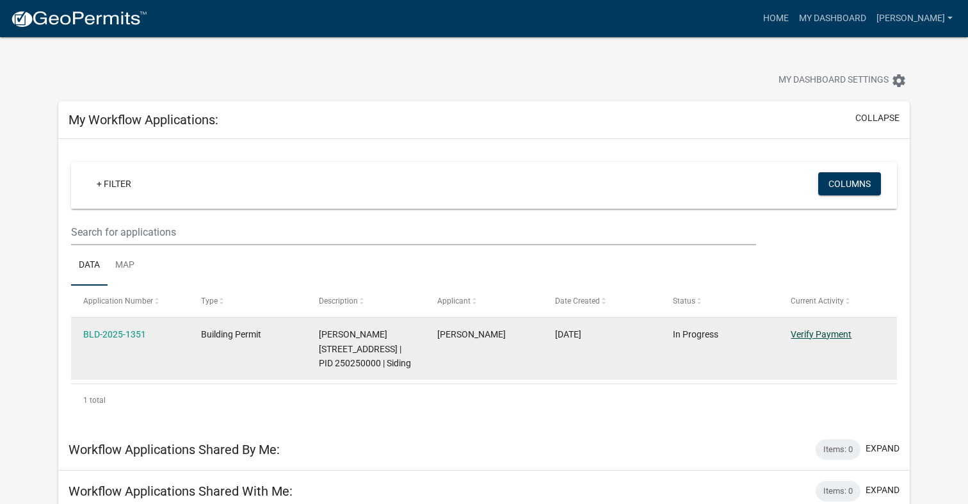
click at [821, 337] on link "Verify Payment" at bounding box center [821, 334] width 61 height 10
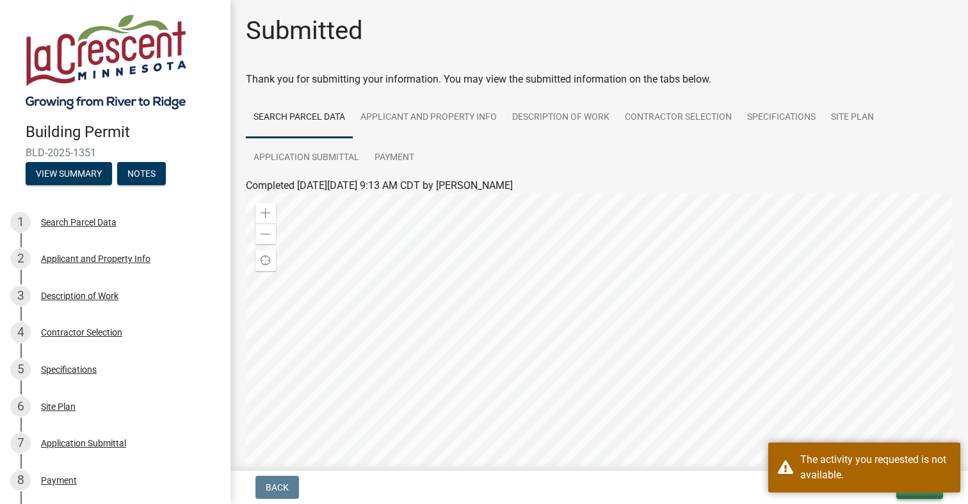
click at [914, 496] on button "Exit" at bounding box center [919, 487] width 47 height 23
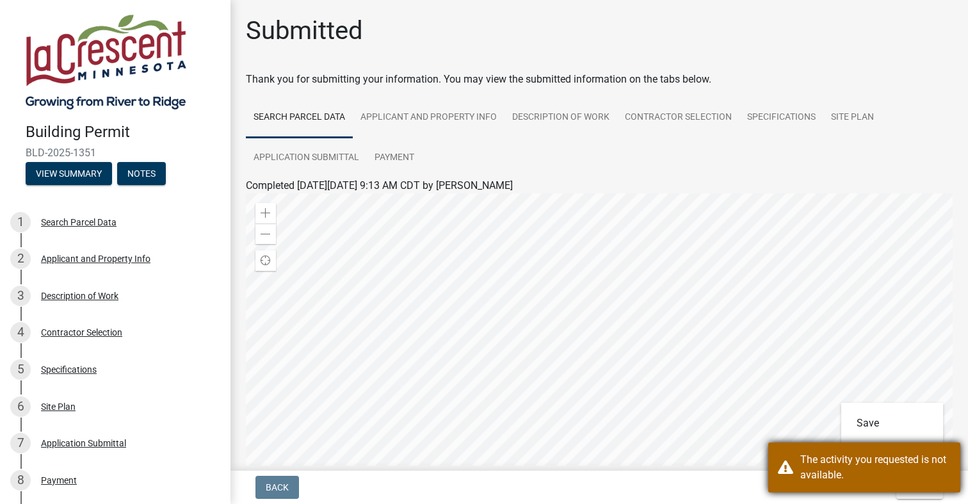
click at [882, 453] on div "The activity you requested is not available." at bounding box center [875, 467] width 150 height 31
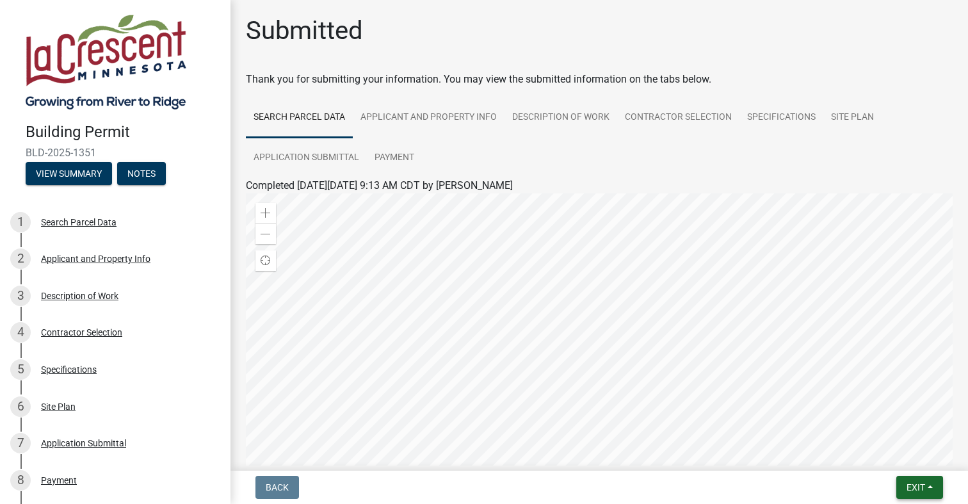
click at [906, 483] on span "Exit" at bounding box center [915, 487] width 19 height 10
click at [890, 473] on div "Save Save & Exit" at bounding box center [892, 439] width 102 height 72
click at [884, 459] on button "Save & Exit" at bounding box center [892, 454] width 102 height 31
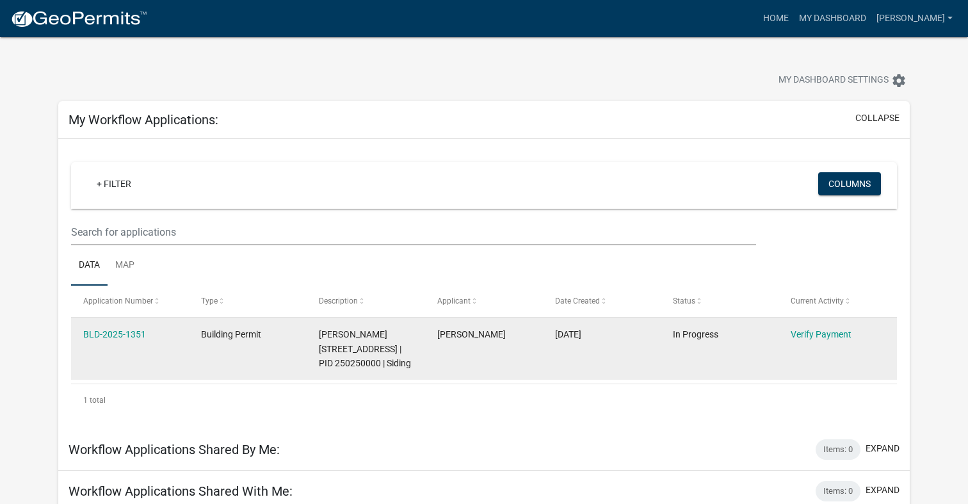
click at [180, 344] on datatable-body-cell "BLD-2025-1351" at bounding box center [130, 349] width 118 height 62
click at [130, 330] on link "BLD-2025-1351" at bounding box center [114, 334] width 63 height 10
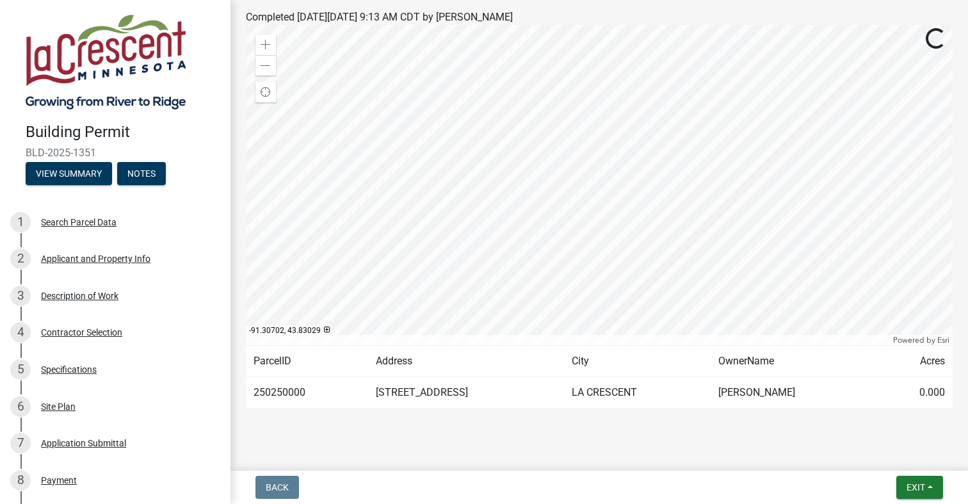
scroll to position [186, 0]
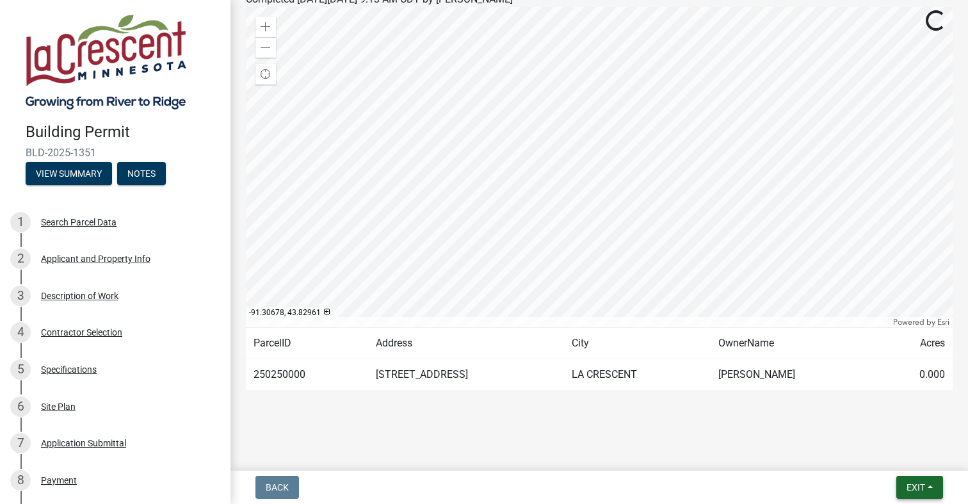
click at [921, 487] on span "Exit" at bounding box center [915, 487] width 19 height 10
click at [882, 461] on button "Save & Exit" at bounding box center [892, 454] width 102 height 31
